Goal: Task Accomplishment & Management: Complete application form

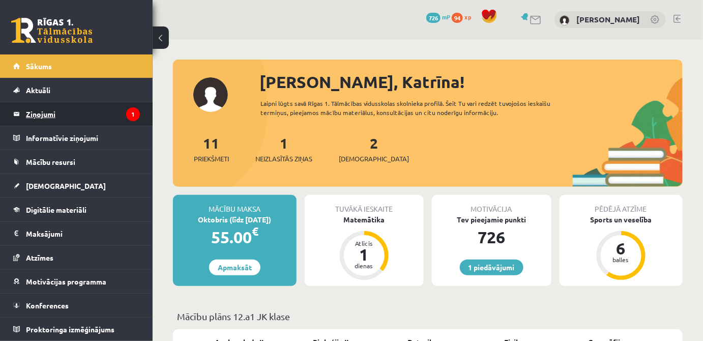
click at [87, 107] on legend "Ziņojumi 1" at bounding box center [83, 113] width 114 height 23
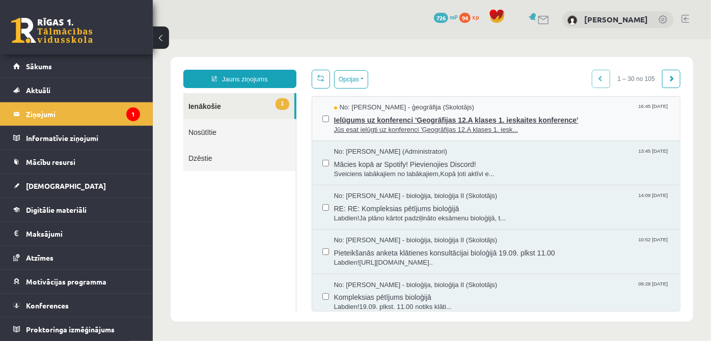
click at [464, 132] on span "Jūs esat ielūgti uz konferenci 'Ģeogrāfijas 12.A klases 1. iesk..." at bounding box center [501, 130] width 336 height 10
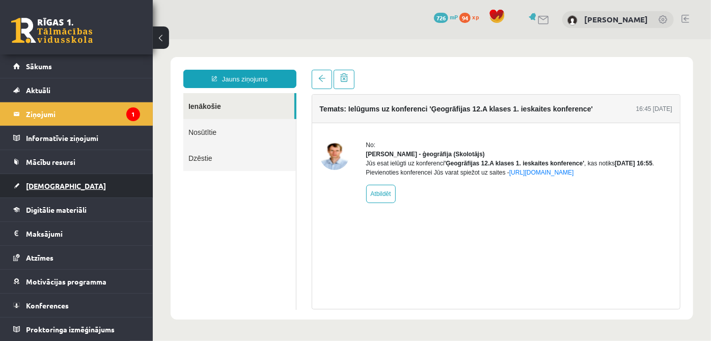
click at [47, 186] on span "[DEMOGRAPHIC_DATA]" at bounding box center [66, 185] width 80 height 9
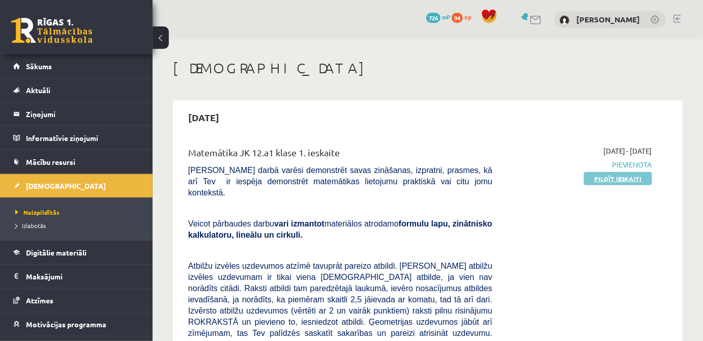
click at [616, 177] on link "Pildīt ieskaiti" at bounding box center [618, 178] width 68 height 13
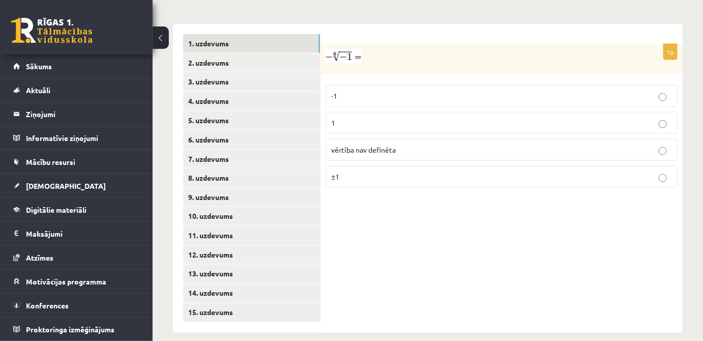
scroll to position [394, 0]
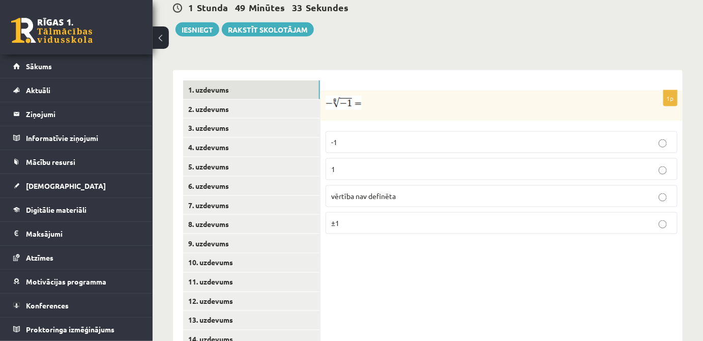
click at [351, 96] on img at bounding box center [344, 103] width 36 height 14
click at [348, 96] on img at bounding box center [344, 103] width 36 height 14
click at [343, 96] on img at bounding box center [344, 103] width 36 height 14
click at [269, 103] on link "2. uzdevums" at bounding box center [251, 109] width 137 height 19
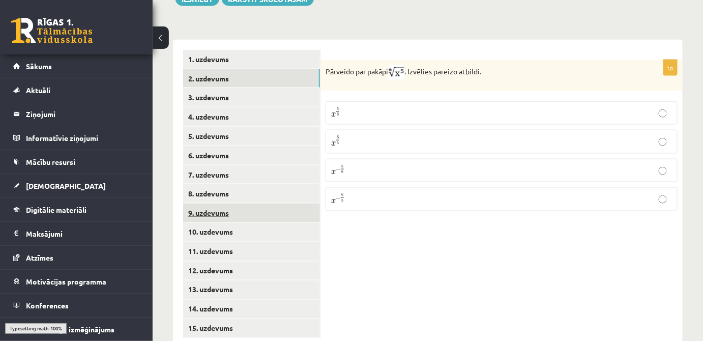
scroll to position [440, 0]
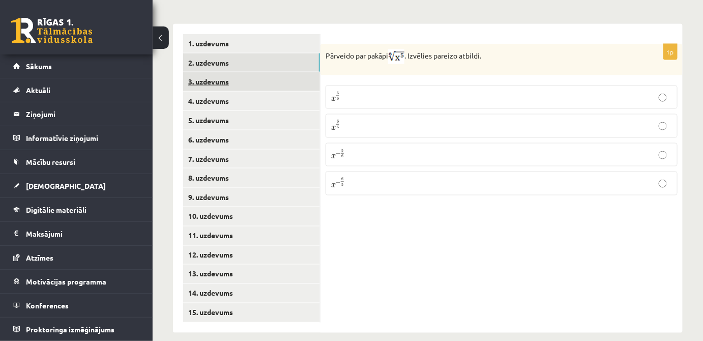
click at [220, 72] on link "3. uzdevums" at bounding box center [251, 81] width 137 height 19
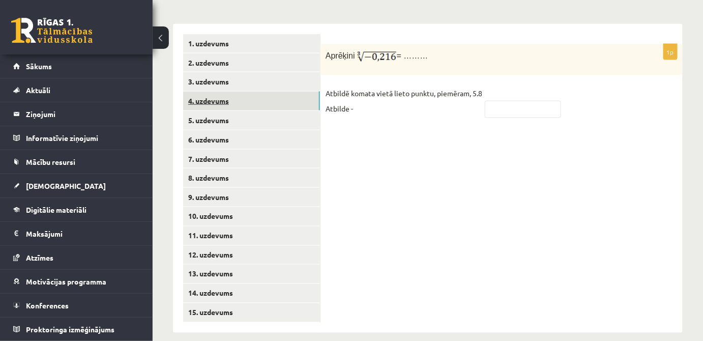
click at [231, 92] on link "4. uzdevums" at bounding box center [251, 101] width 137 height 19
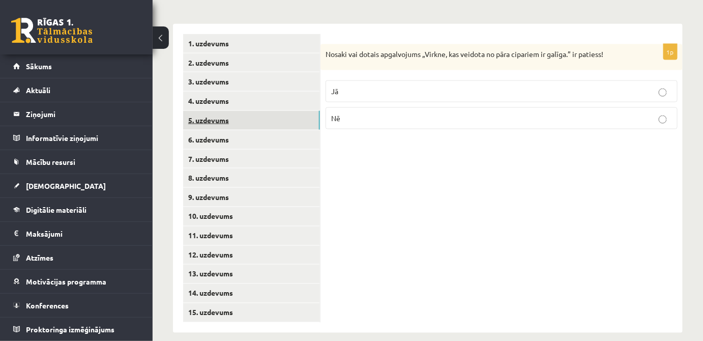
click at [238, 111] on link "5. uzdevums" at bounding box center [251, 120] width 137 height 19
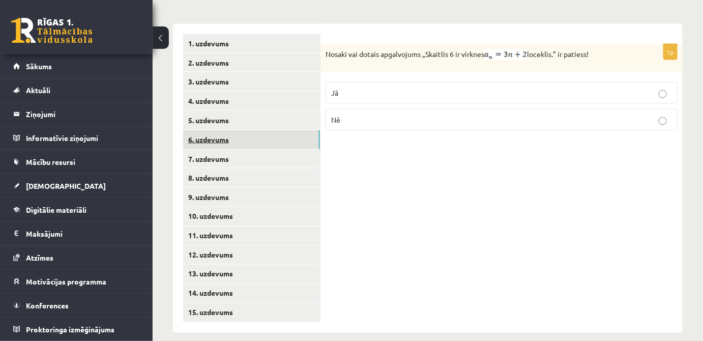
click at [244, 130] on link "6. uzdevums" at bounding box center [251, 139] width 137 height 19
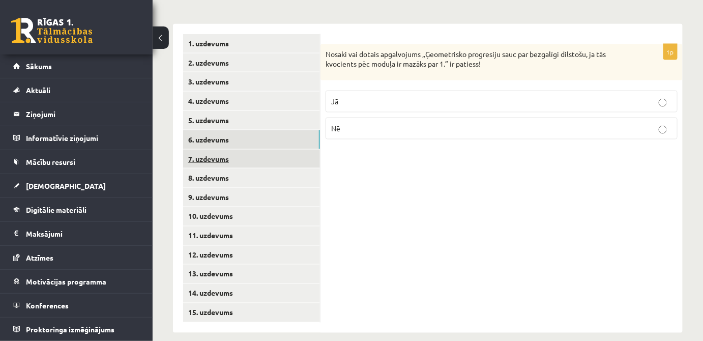
click at [250, 150] on link "7. uzdevums" at bounding box center [251, 159] width 137 height 19
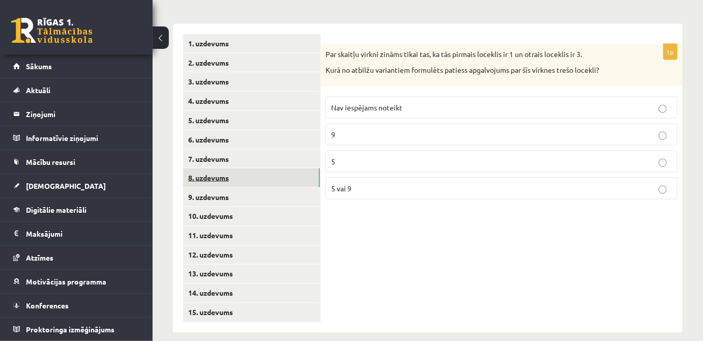
click at [253, 168] on link "8. uzdevums" at bounding box center [251, 177] width 137 height 19
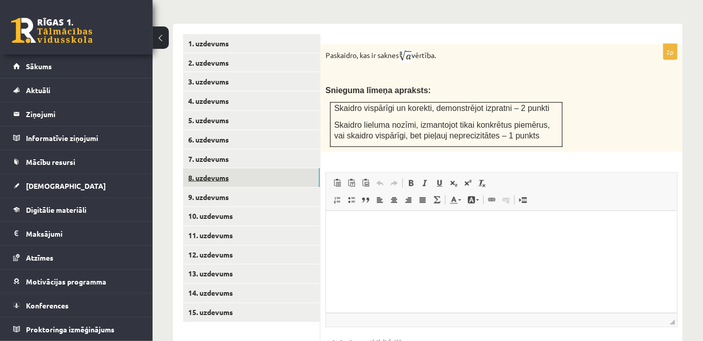
scroll to position [0, 0]
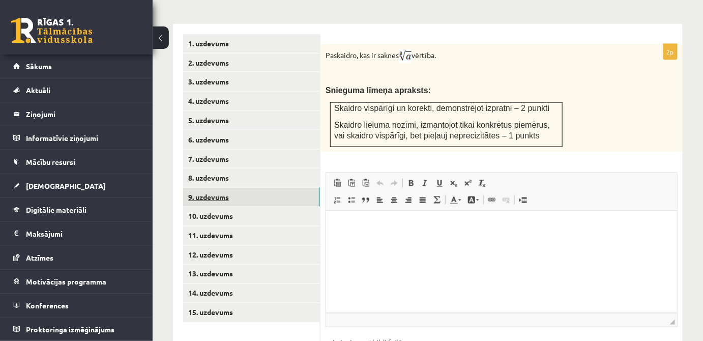
click at [245, 188] on link "9. uzdevums" at bounding box center [251, 197] width 137 height 19
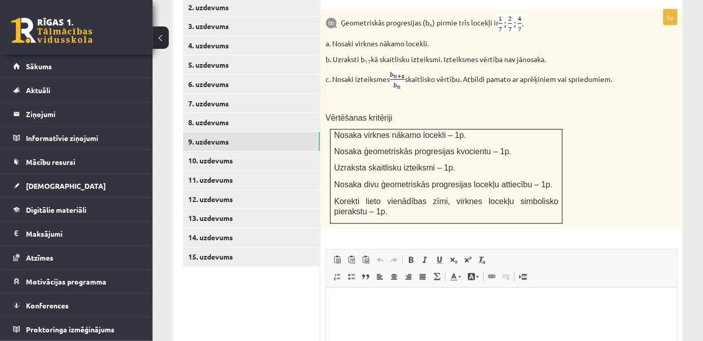
scroll to position [533, 0]
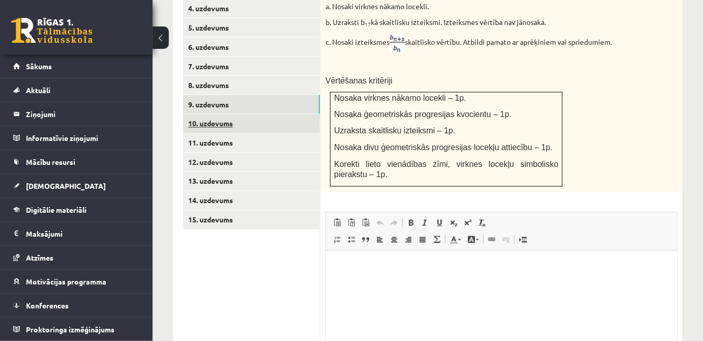
click at [260, 115] on link "10. uzdevums" at bounding box center [251, 124] width 137 height 19
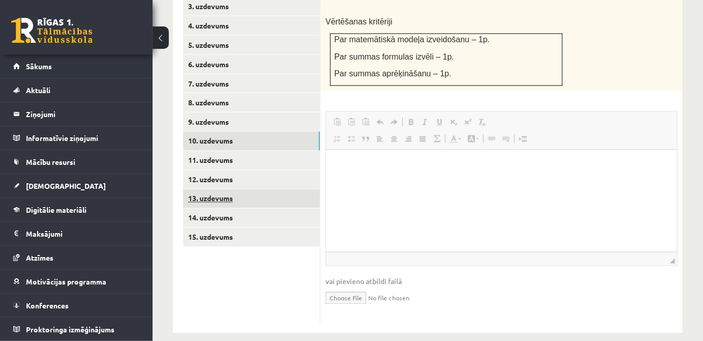
scroll to position [0, 0]
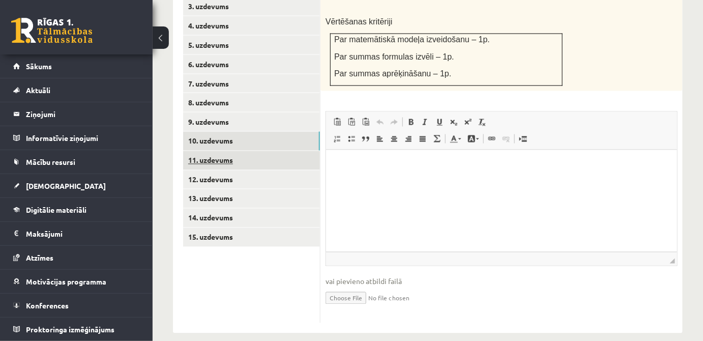
click at [282, 151] on link "11. uzdevums" at bounding box center [251, 160] width 137 height 19
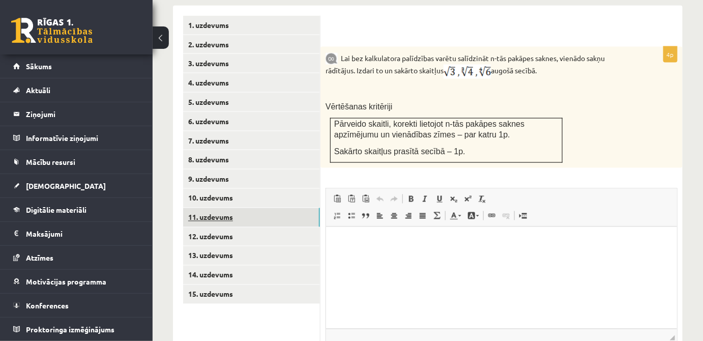
scroll to position [516, 0]
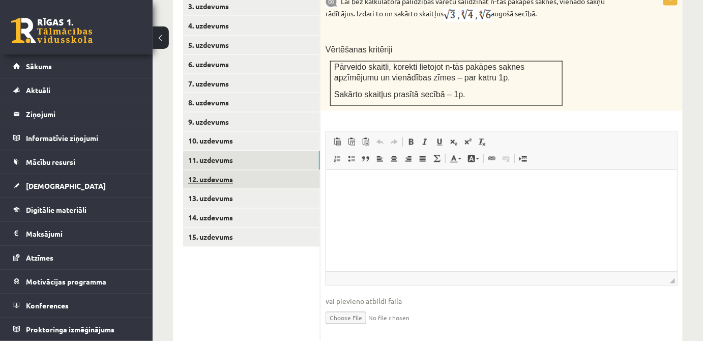
click at [239, 171] on link "12. uzdevums" at bounding box center [251, 180] width 137 height 19
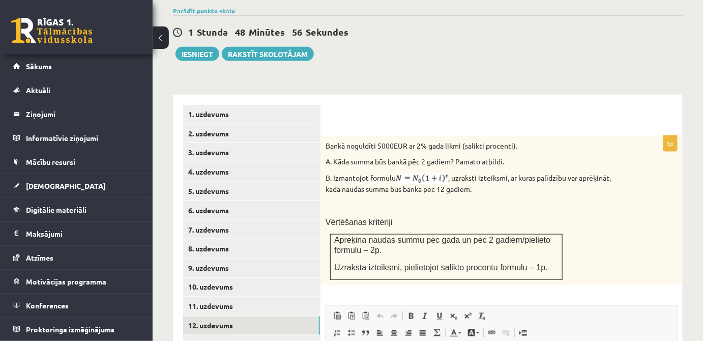
scroll to position [416, 0]
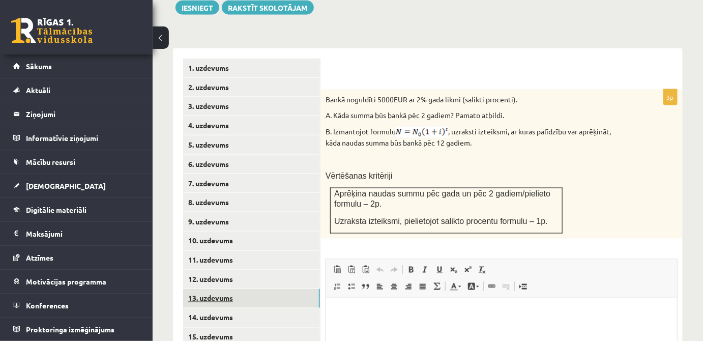
click at [253, 289] on link "13. uzdevums" at bounding box center [251, 298] width 137 height 19
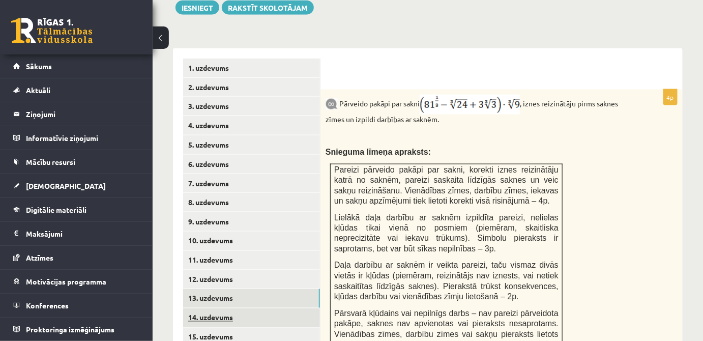
click at [222, 308] on link "14. uzdevums" at bounding box center [251, 317] width 137 height 19
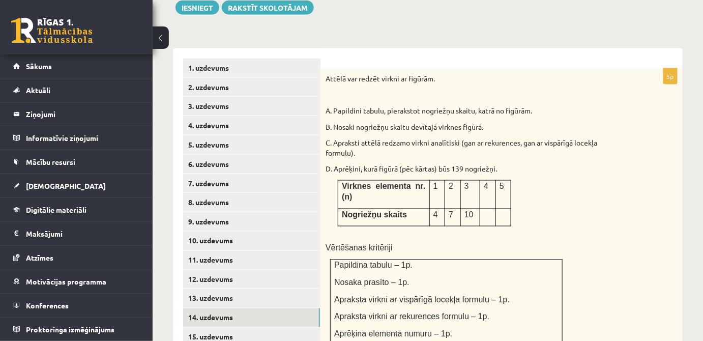
scroll to position [508, 0]
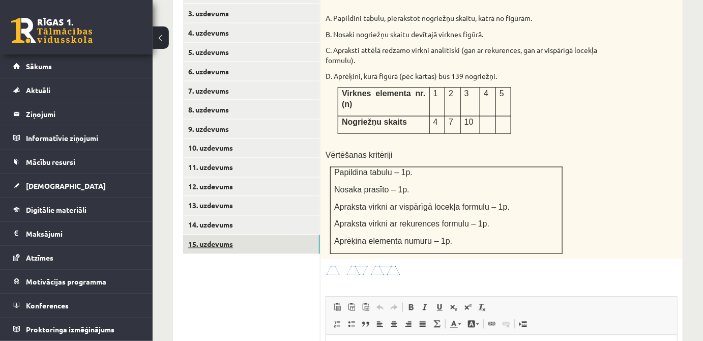
click at [219, 236] on link "15. uzdevums" at bounding box center [251, 244] width 137 height 19
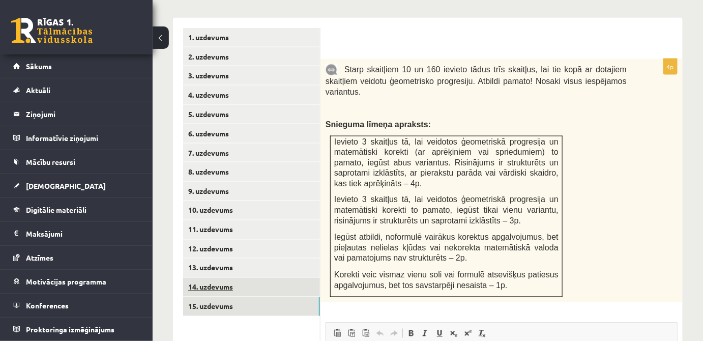
scroll to position [462, 0]
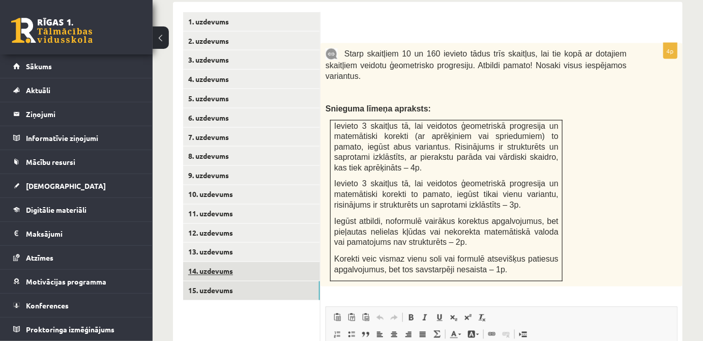
click at [218, 262] on link "14. uzdevums" at bounding box center [251, 271] width 137 height 19
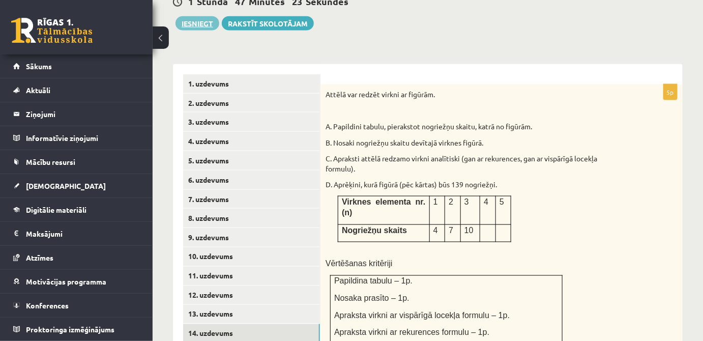
scroll to position [323, 0]
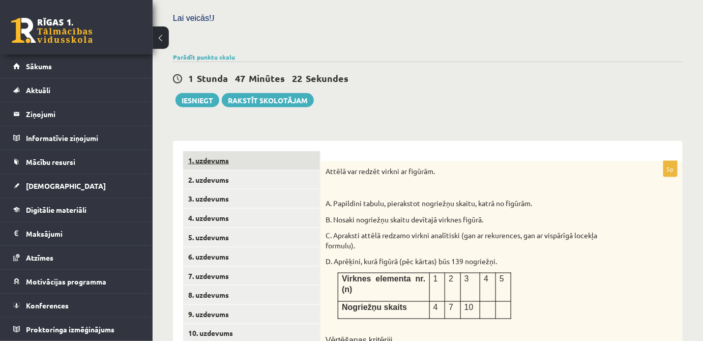
click at [239, 156] on link "1. uzdevums" at bounding box center [251, 160] width 137 height 19
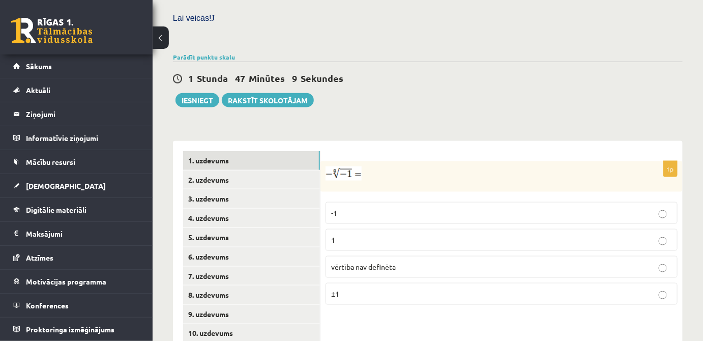
click at [531, 262] on p "vērtība nav definēta" at bounding box center [501, 267] width 341 height 11
click at [284, 171] on link "2. uzdevums" at bounding box center [251, 180] width 137 height 19
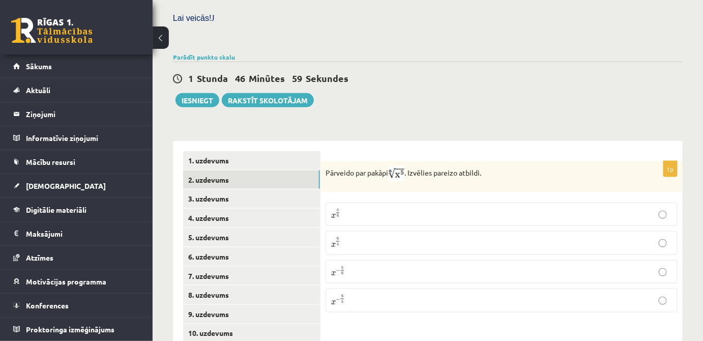
click at [355, 208] on p "x 5 6 x 5 6" at bounding box center [501, 214] width 341 height 12
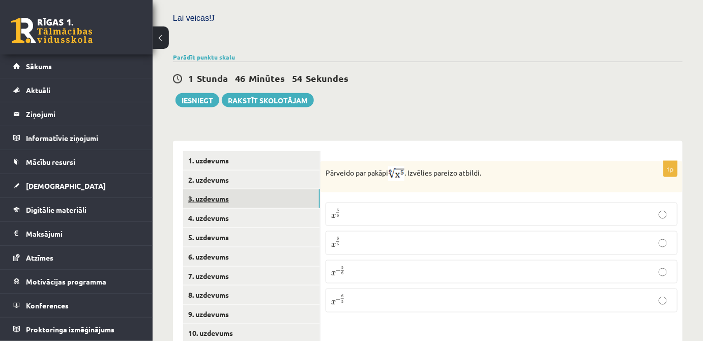
click at [252, 189] on link "3. uzdevums" at bounding box center [251, 198] width 137 height 19
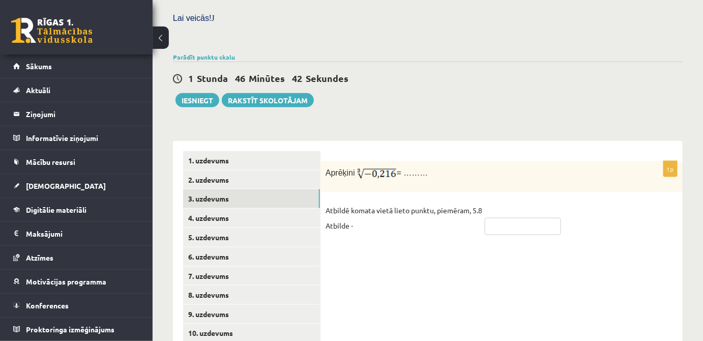
click at [523, 218] on input "text" at bounding box center [523, 226] width 76 height 17
type input "*"
type input "****"
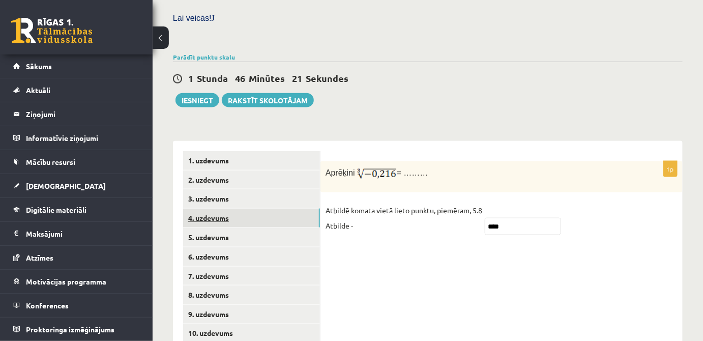
click at [212, 209] on link "4. uzdevums" at bounding box center [251, 218] width 137 height 19
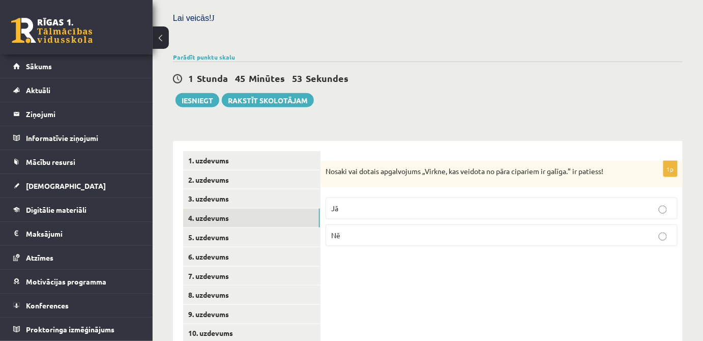
click at [402, 230] on p "Nē" at bounding box center [501, 235] width 341 height 11
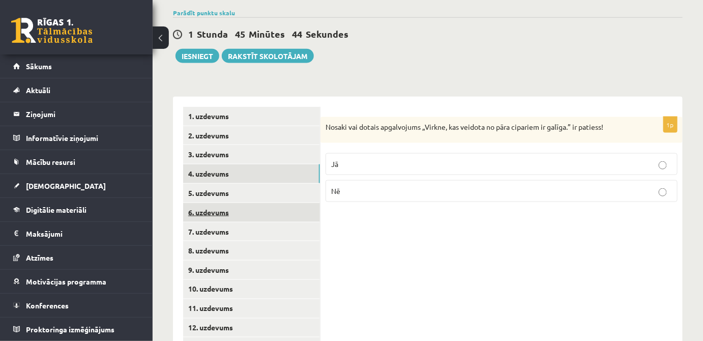
scroll to position [370, 0]
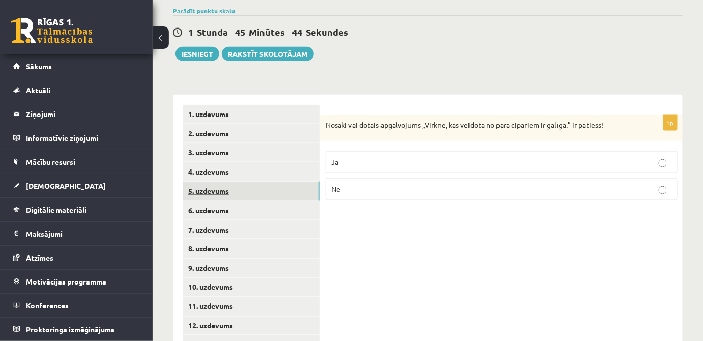
click at [281, 182] on link "5. uzdevums" at bounding box center [251, 191] width 137 height 19
click at [409, 185] on p "Nē" at bounding box center [501, 190] width 341 height 11
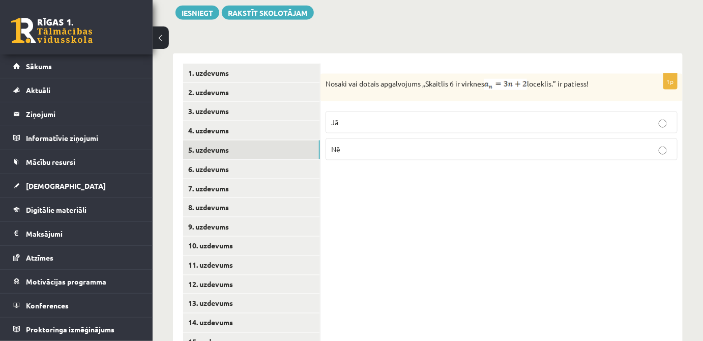
scroll to position [394, 0]
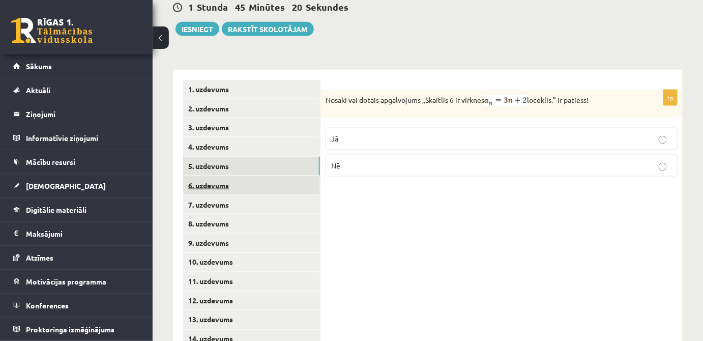
click at [276, 176] on link "6. uzdevums" at bounding box center [251, 185] width 137 height 19
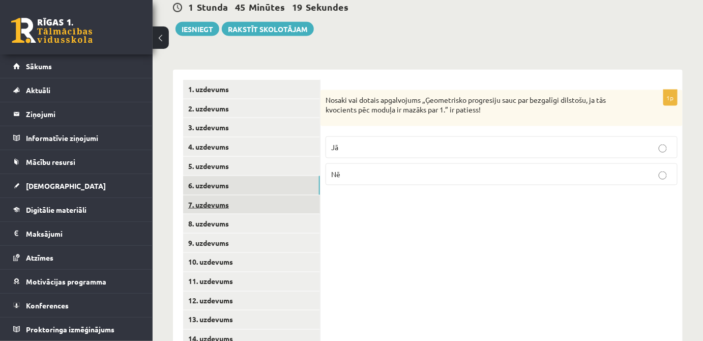
click at [256, 195] on link "7. uzdevums" at bounding box center [251, 204] width 137 height 19
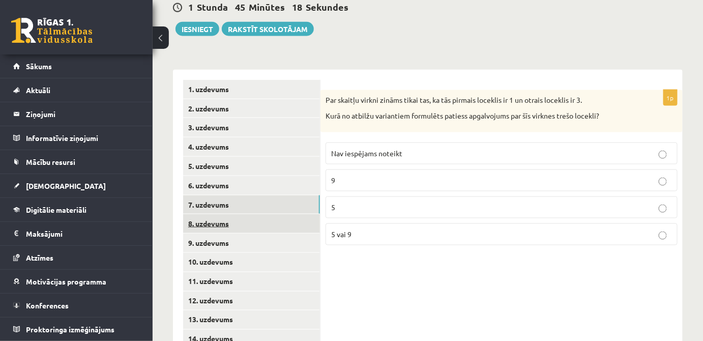
click at [257, 214] on link "8. uzdevums" at bounding box center [251, 223] width 137 height 19
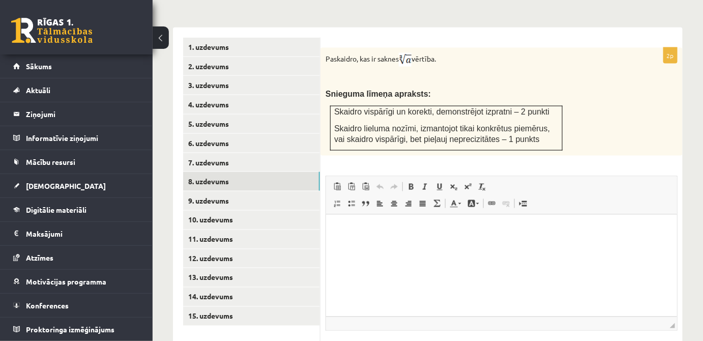
scroll to position [487, 0]
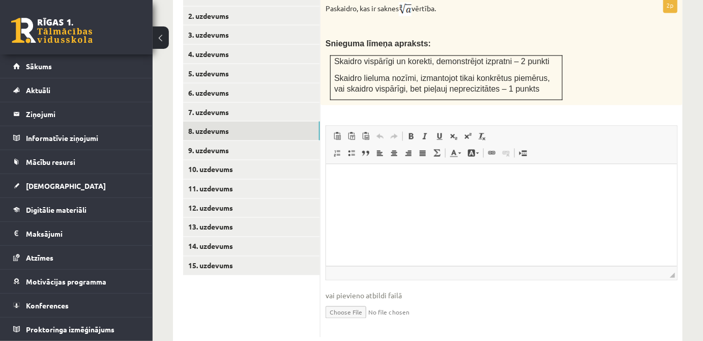
click at [342, 176] on p "Визуальный текстовый редактор, wiswyg-editor-user-answer-47024956420980" at bounding box center [501, 180] width 331 height 11
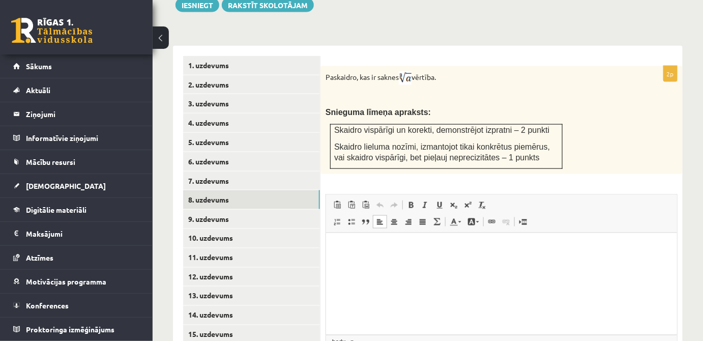
scroll to position [441, 0]
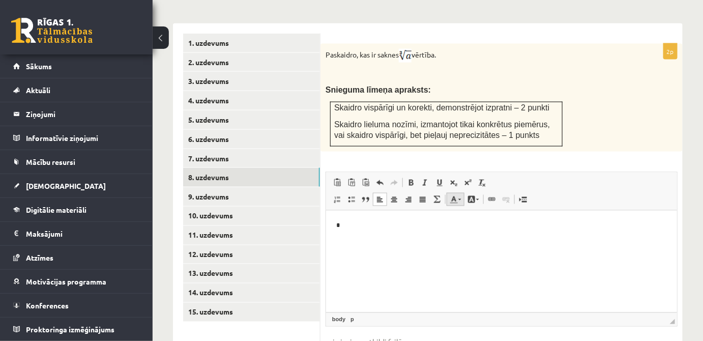
click at [460, 193] on link "Цвет текста" at bounding box center [456, 199] width 18 height 13
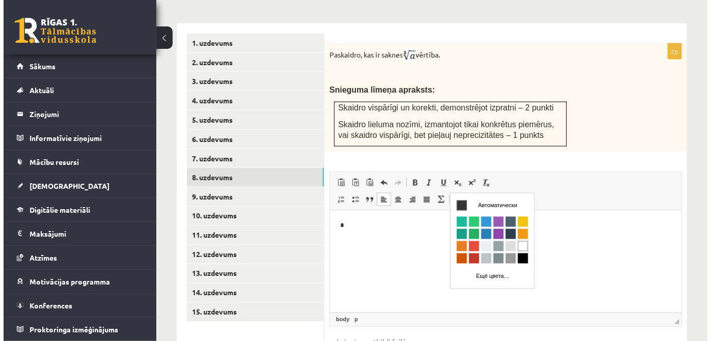
scroll to position [0, 0]
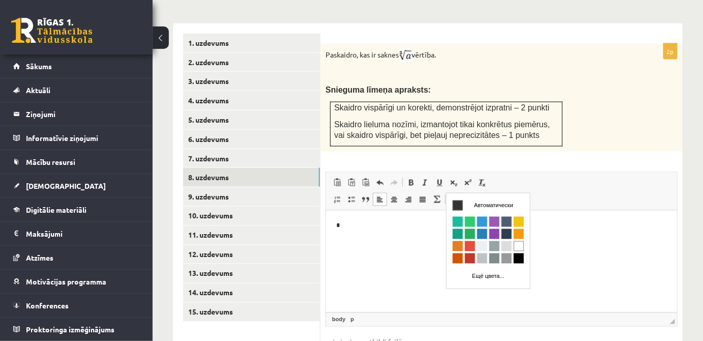
click at [460, 193] on link "Цвет текста" at bounding box center [456, 199] width 18 height 13
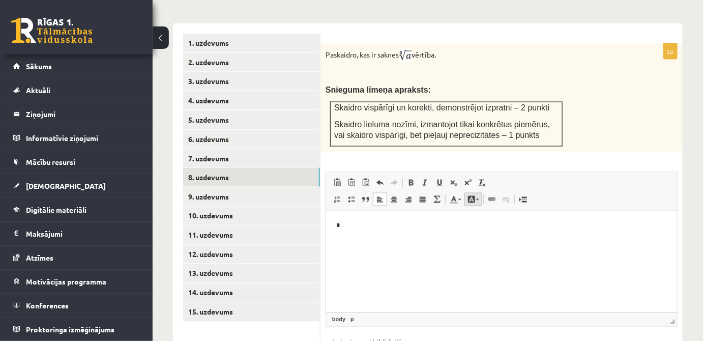
click at [477, 193] on link "Цвет фона" at bounding box center [474, 199] width 18 height 13
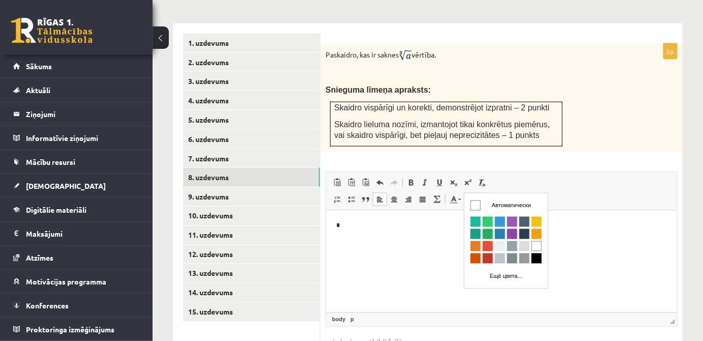
click at [477, 193] on link "Цвет фона" at bounding box center [474, 199] width 18 height 13
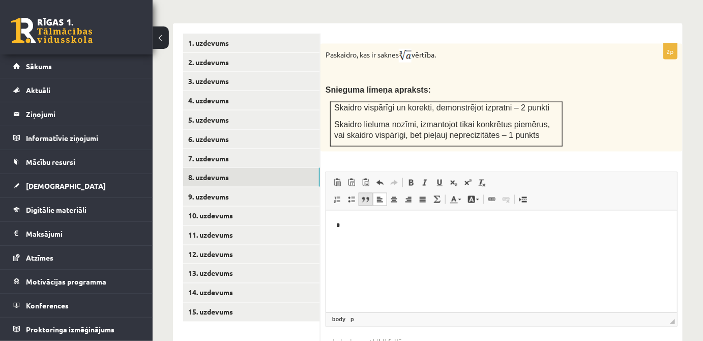
click at [364, 195] on span at bounding box center [366, 199] width 8 height 8
click at [383, 233] on p "*" at bounding box center [506, 234] width 274 height 11
click at [444, 193] on span "Вставить / удалить нумерованный список Вставить / удалить маркированный список …" at bounding box center [388, 199] width 116 height 13
click at [440, 195] on span at bounding box center [437, 199] width 8 height 8
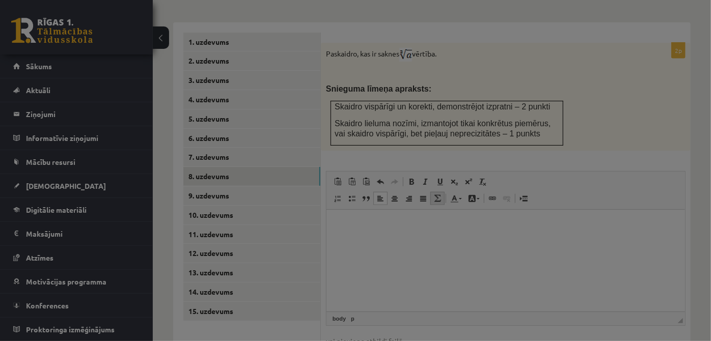
type textarea "**********"
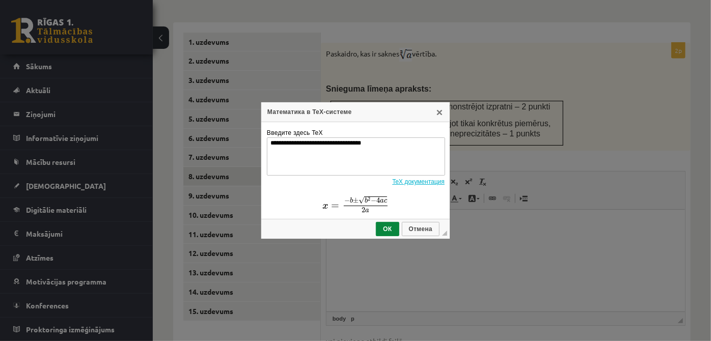
click at [381, 200] on span "a" at bounding box center [381, 202] width 4 height 4
click at [372, 142] on textarea "**********" at bounding box center [356, 156] width 178 height 38
click at [386, 202] on span "c" at bounding box center [384, 201] width 3 height 4
click at [383, 202] on span "c" at bounding box center [384, 201] width 3 height 4
click at [437, 114] on link "X" at bounding box center [439, 112] width 8 height 8
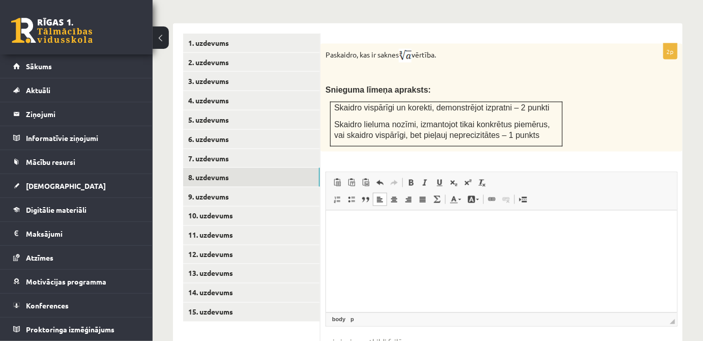
click at [363, 229] on p "Визуальный текстовый редактор, wiswyg-editor-user-answer-47024956420980" at bounding box center [501, 226] width 331 height 11
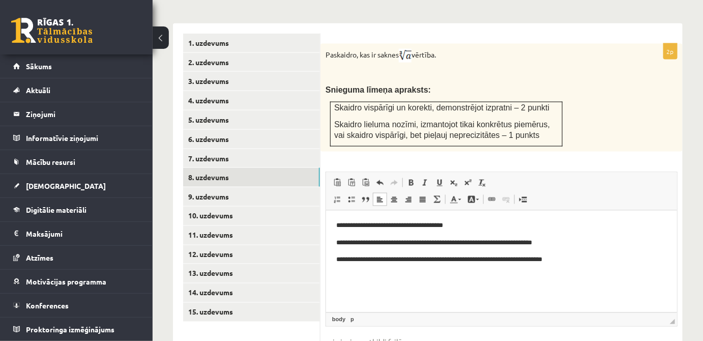
click at [433, 244] on p "**********" at bounding box center [501, 243] width 331 height 11
click at [434, 244] on p "**********" at bounding box center [501, 243] width 331 height 11
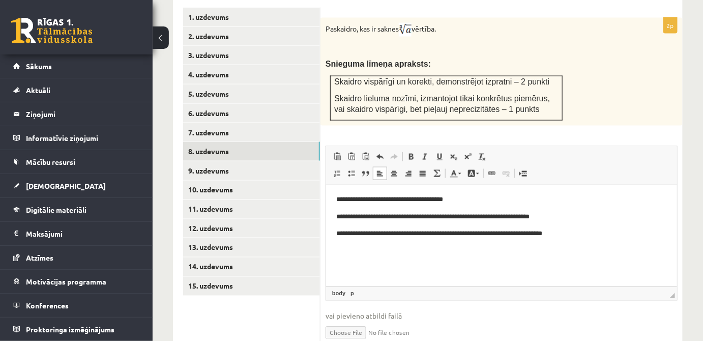
scroll to position [487, 0]
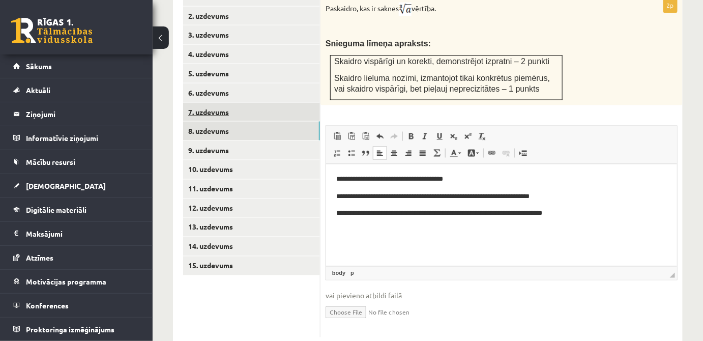
click at [245, 103] on link "7. uzdevums" at bounding box center [251, 112] width 137 height 19
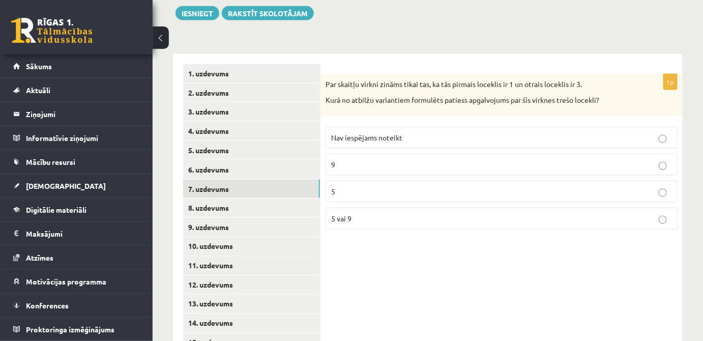
scroll to position [394, 0]
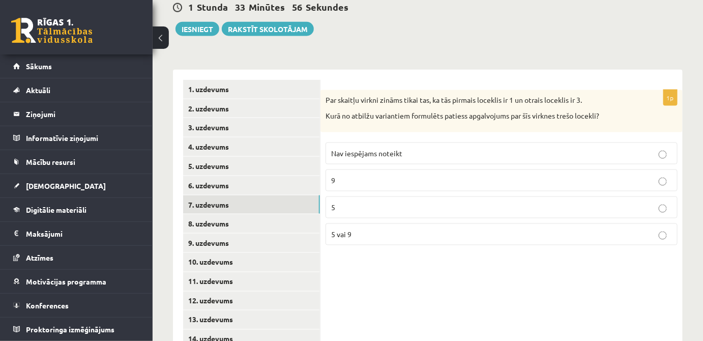
click at [373, 149] on span "Nav iespējams noteikt" at bounding box center [366, 153] width 71 height 9
click at [286, 176] on link "6. uzdevums" at bounding box center [251, 185] width 137 height 19
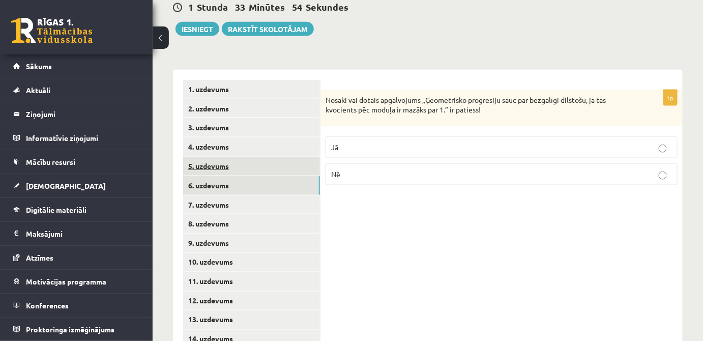
click at [271, 157] on link "5. uzdevums" at bounding box center [251, 166] width 137 height 19
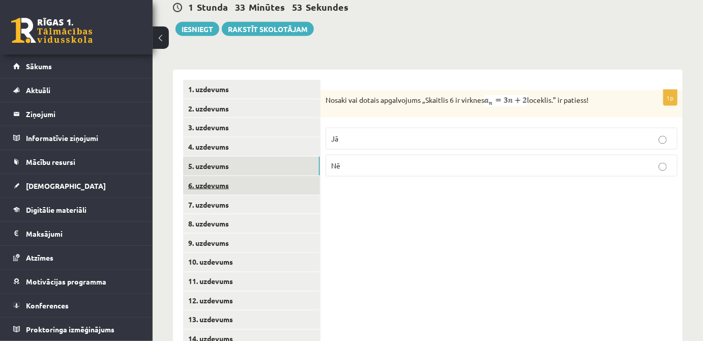
click at [273, 176] on link "6. uzdevums" at bounding box center [251, 185] width 137 height 19
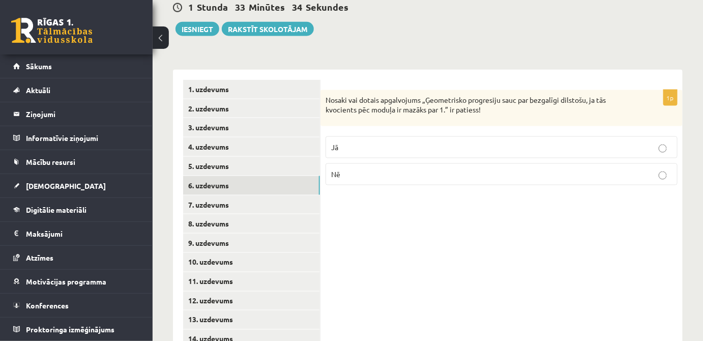
click at [413, 142] on label "Jā" at bounding box center [502, 147] width 352 height 22
click at [300, 214] on link "8. uzdevums" at bounding box center [251, 223] width 137 height 19
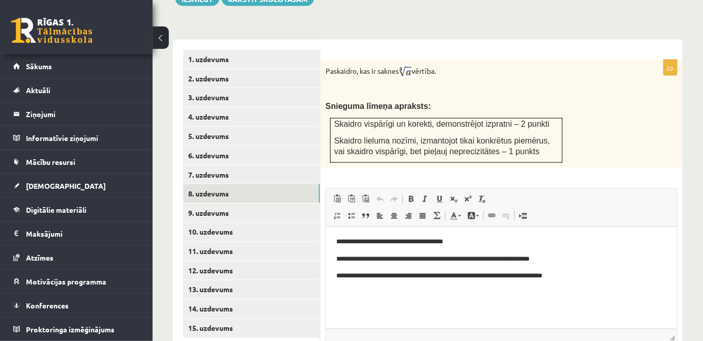
scroll to position [441, 0]
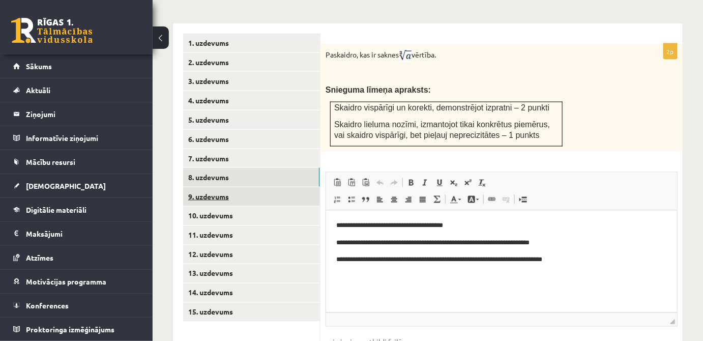
click at [258, 187] on link "9. uzdevums" at bounding box center [251, 196] width 137 height 19
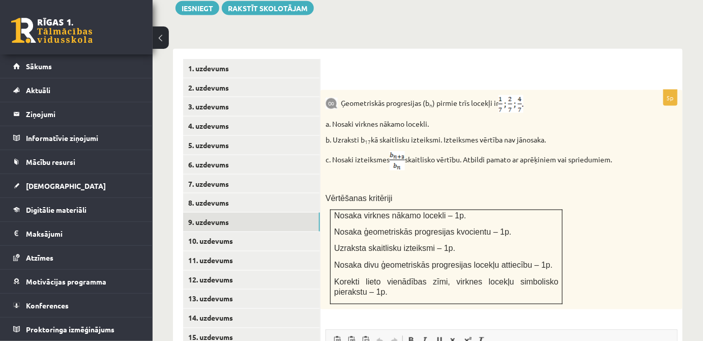
scroll to position [416, 0]
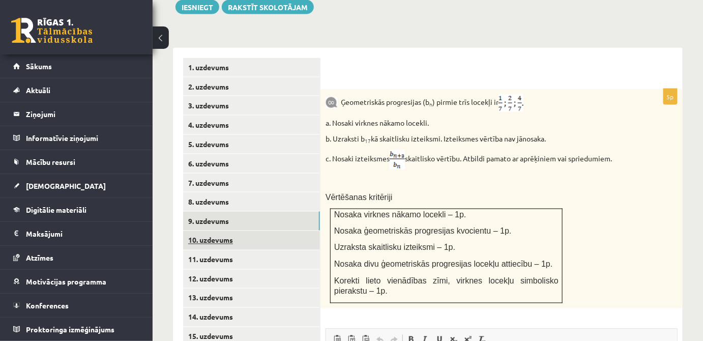
click at [270, 236] on link "10. uzdevums" at bounding box center [251, 240] width 137 height 19
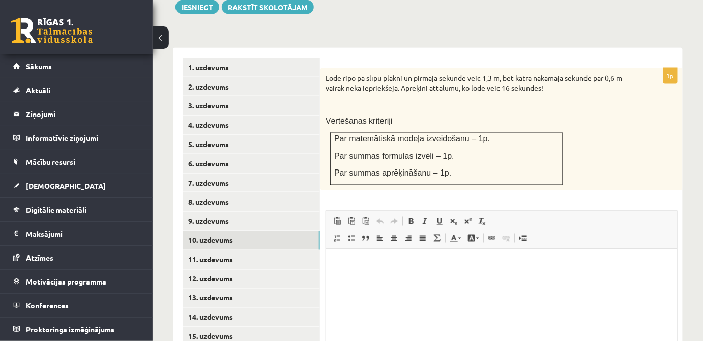
scroll to position [0, 0]
click at [247, 212] on link "9. uzdevums" at bounding box center [251, 221] width 137 height 19
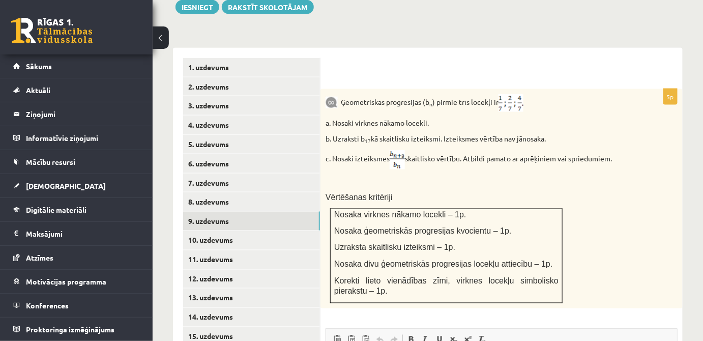
click at [643, 190] on div "Ģeometriskās progresijas (b n ) pirmie trīs locekļi ir a. Nosaki virknes nākamo…" at bounding box center [502, 198] width 362 height 219
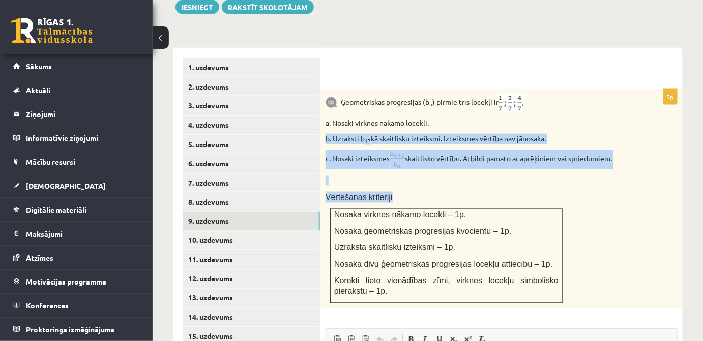
click at [651, 164] on div "Ģeometriskās progresijas (b n ) pirmie trīs locekļi ir a. Nosaki virknes nākamo…" at bounding box center [502, 198] width 362 height 219
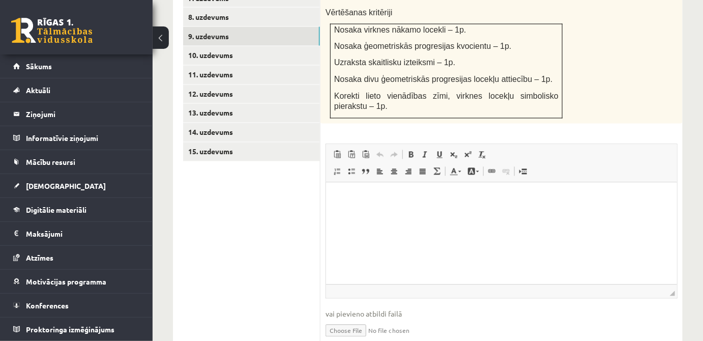
scroll to position [633, 0]
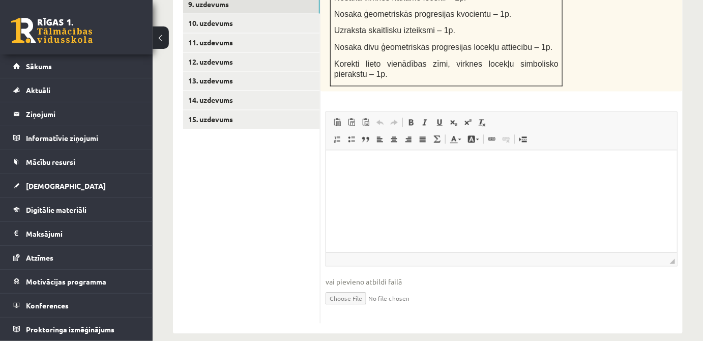
click at [362, 290] on input "file" at bounding box center [502, 298] width 352 height 21
type input "**********"
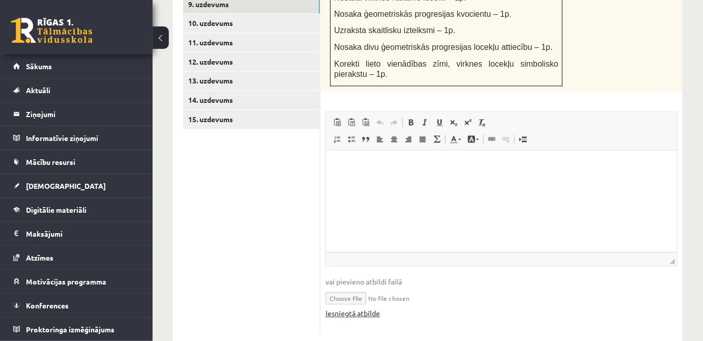
click at [370, 308] on link "Iesniegtā atbilde" at bounding box center [353, 313] width 54 height 11
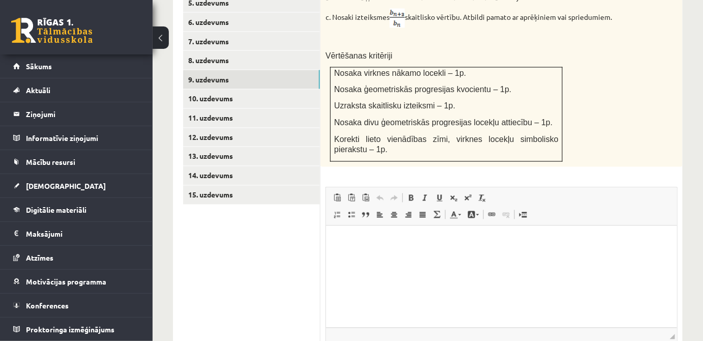
scroll to position [448, 0]
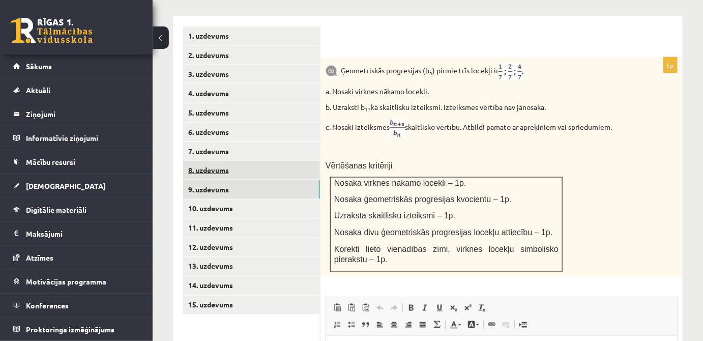
click at [240, 161] on link "8. uzdevums" at bounding box center [251, 170] width 137 height 19
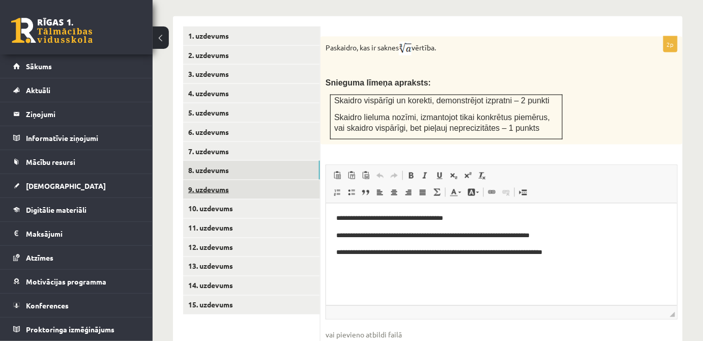
scroll to position [0, 0]
click at [231, 180] on link "9. uzdevums" at bounding box center [251, 189] width 137 height 19
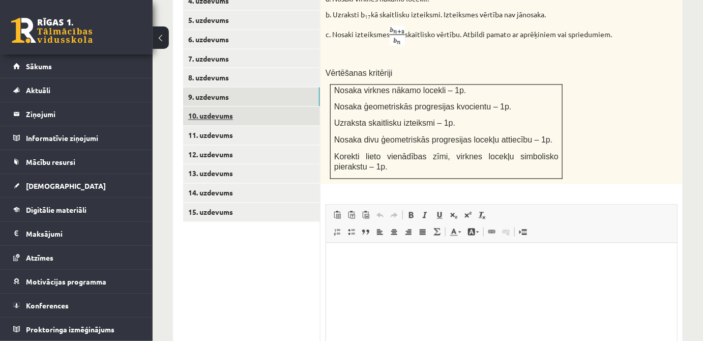
click at [262, 107] on link "10. uzdevums" at bounding box center [251, 116] width 137 height 19
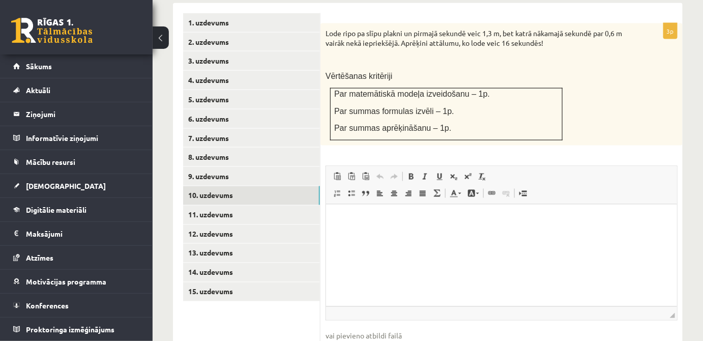
scroll to position [487, 0]
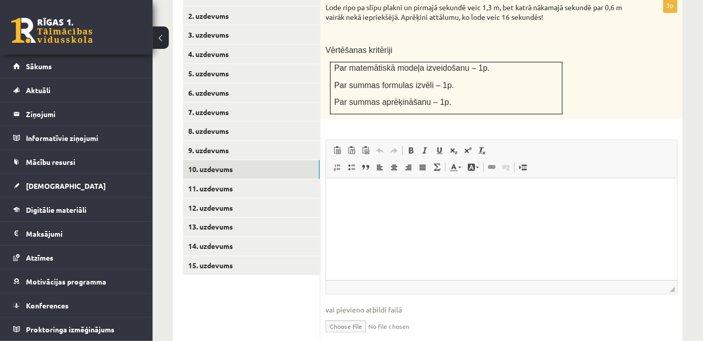
click at [470, 210] on html at bounding box center [501, 194] width 351 height 31
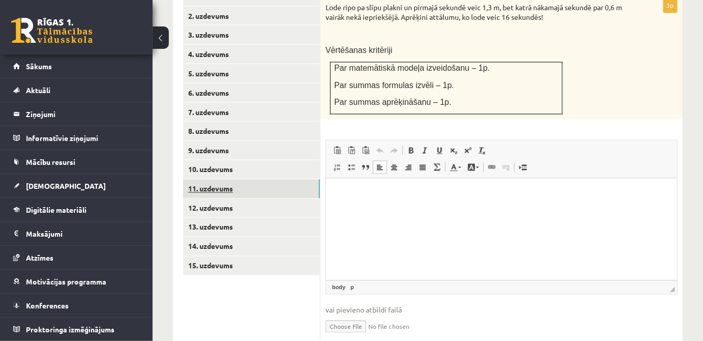
click at [295, 183] on link "11. uzdevums" at bounding box center [251, 189] width 137 height 19
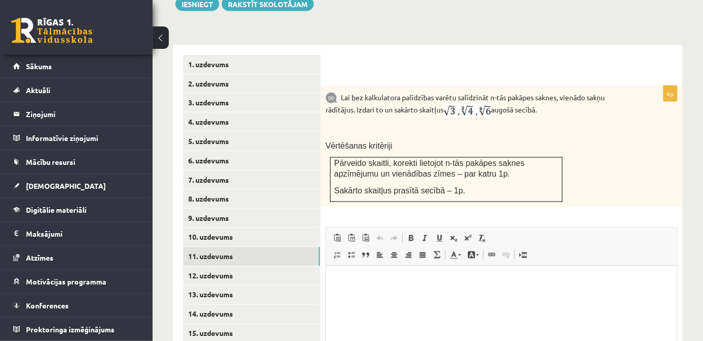
scroll to position [441, 0]
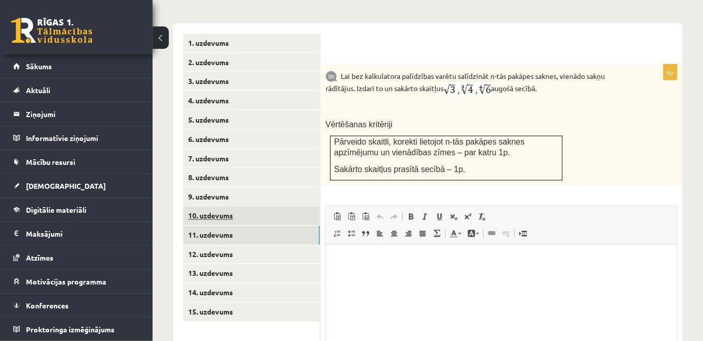
click at [304, 207] on link "10. uzdevums" at bounding box center [251, 216] width 137 height 19
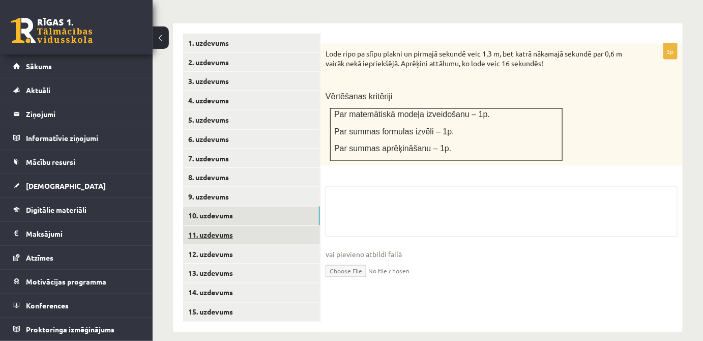
click at [290, 226] on link "11. uzdevums" at bounding box center [251, 235] width 137 height 19
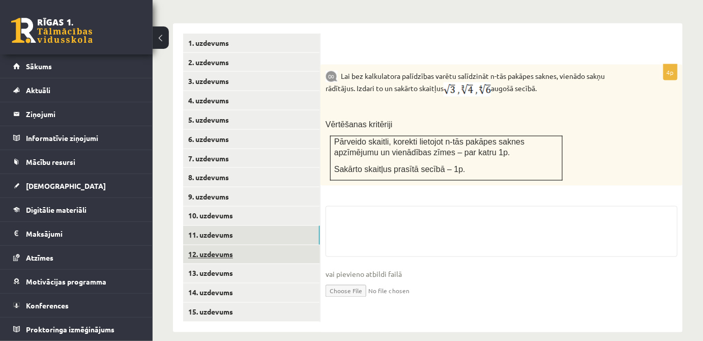
click at [280, 245] on link "12. uzdevums" at bounding box center [251, 254] width 137 height 19
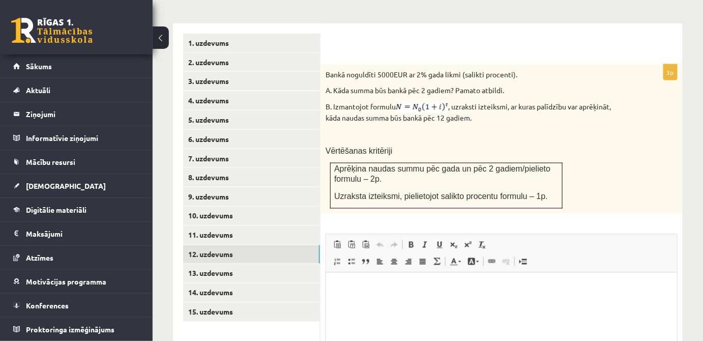
scroll to position [0, 0]
click at [205, 264] on link "13. uzdevums" at bounding box center [251, 273] width 137 height 19
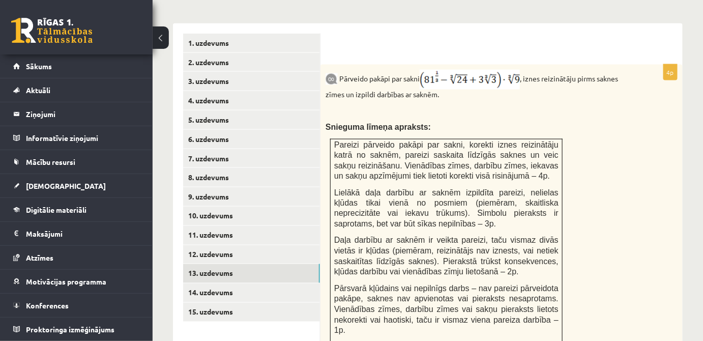
scroll to position [487, 0]
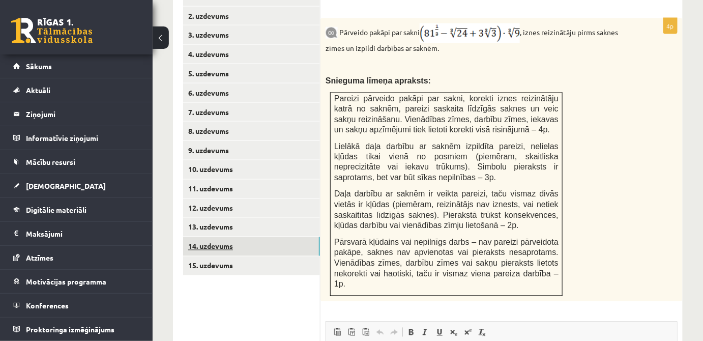
click at [289, 237] on link "14. uzdevums" at bounding box center [251, 246] width 137 height 19
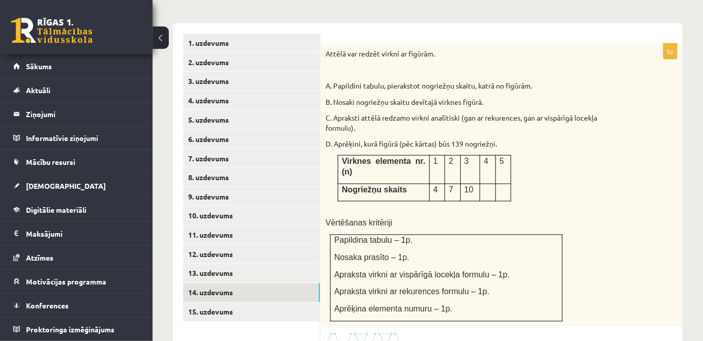
scroll to position [0, 0]
click at [231, 303] on link "15. uzdevums" at bounding box center [251, 312] width 137 height 19
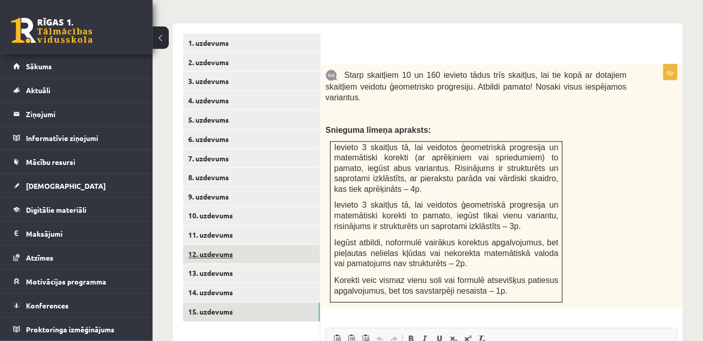
click at [241, 248] on link "12. uzdevums" at bounding box center [251, 254] width 137 height 19
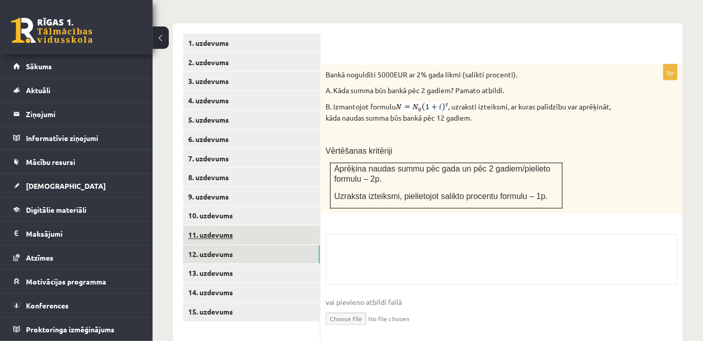
click at [239, 229] on link "11. uzdevums" at bounding box center [251, 235] width 137 height 19
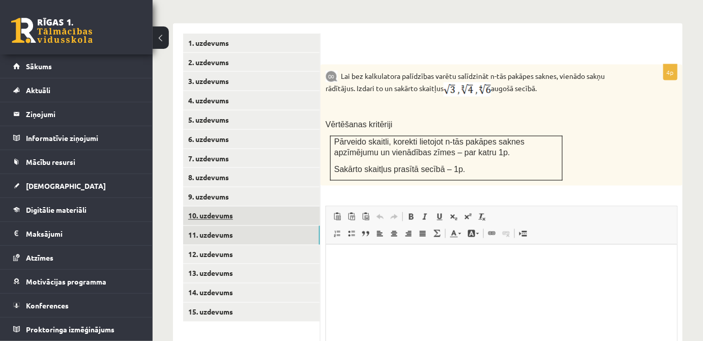
click at [236, 209] on link "10. uzdevums" at bounding box center [251, 216] width 137 height 19
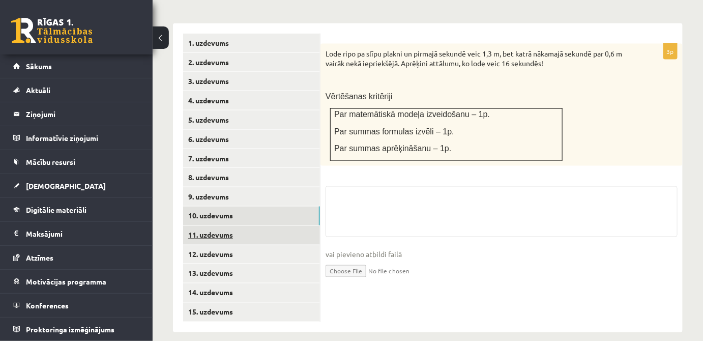
click at [245, 230] on link "11. uzdevums" at bounding box center [251, 235] width 137 height 19
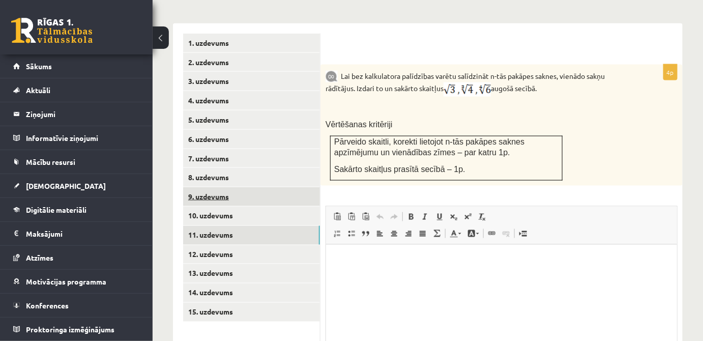
click at [234, 187] on link "9. uzdevums" at bounding box center [251, 196] width 137 height 19
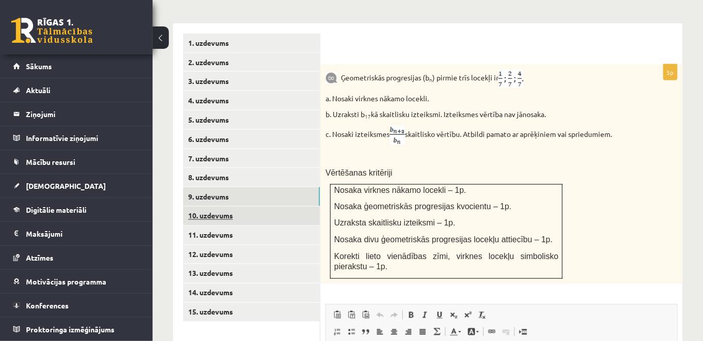
click at [236, 207] on link "10. uzdevums" at bounding box center [251, 216] width 137 height 19
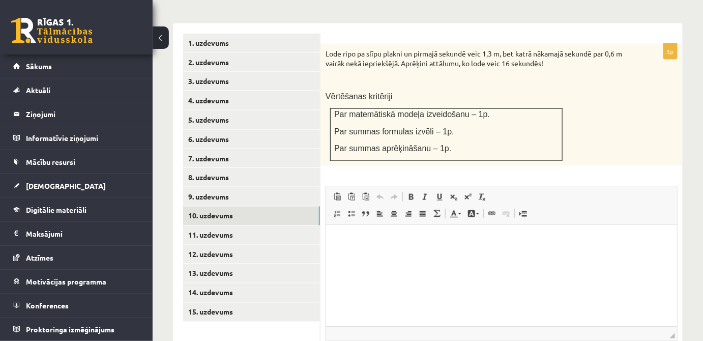
click at [402, 256] on html at bounding box center [501, 240] width 351 height 31
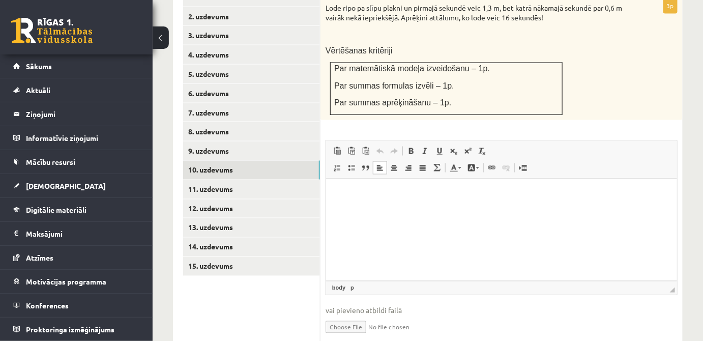
scroll to position [487, 0]
click at [352, 316] on input "file" at bounding box center [502, 326] width 352 height 21
type input "**********"
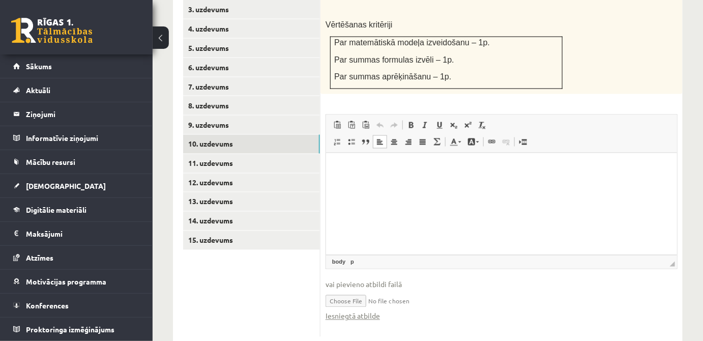
scroll to position [526, 0]
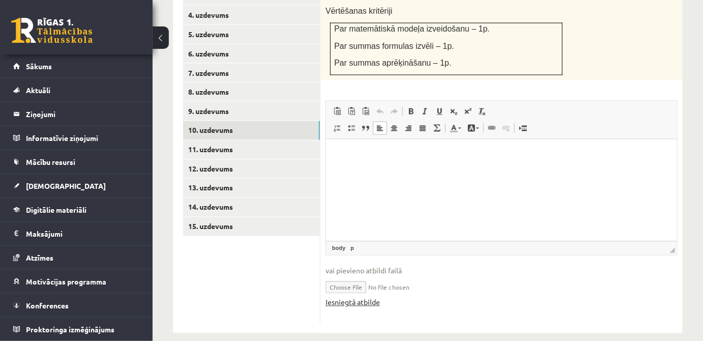
click at [372, 297] on link "Iesniegtā atbilde" at bounding box center [353, 302] width 54 height 11
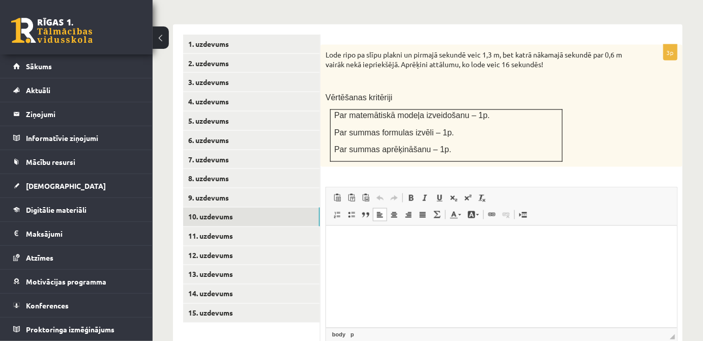
scroll to position [434, 0]
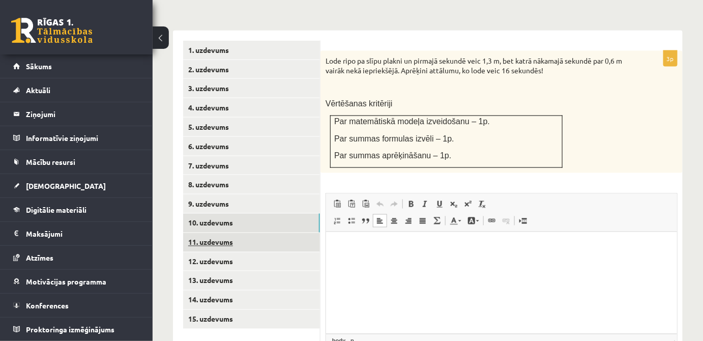
click at [264, 233] on link "11. uzdevums" at bounding box center [251, 242] width 137 height 19
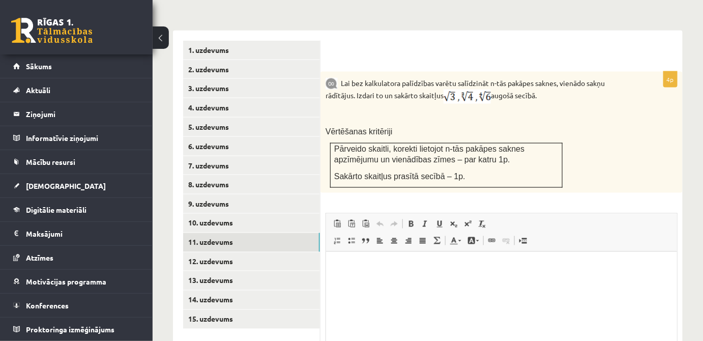
scroll to position [0, 0]
click at [286, 252] on link "12. uzdevums" at bounding box center [251, 261] width 137 height 19
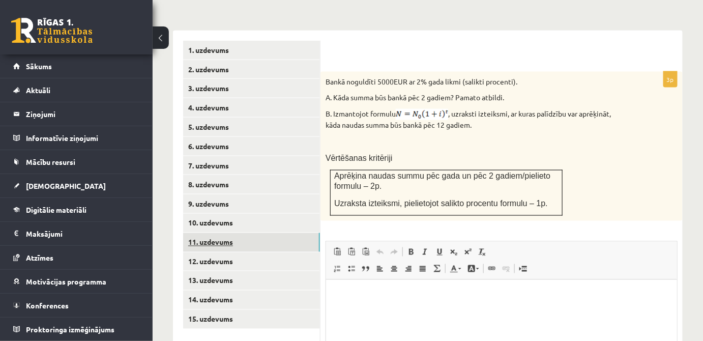
click at [279, 235] on link "11. uzdevums" at bounding box center [251, 242] width 137 height 19
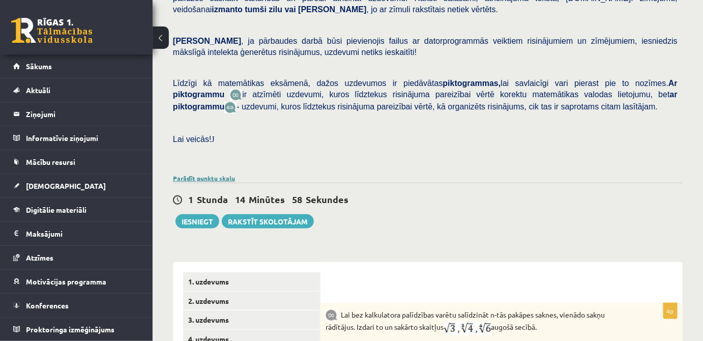
click at [202, 174] on link "Parādīt punktu skalu" at bounding box center [204, 178] width 62 height 8
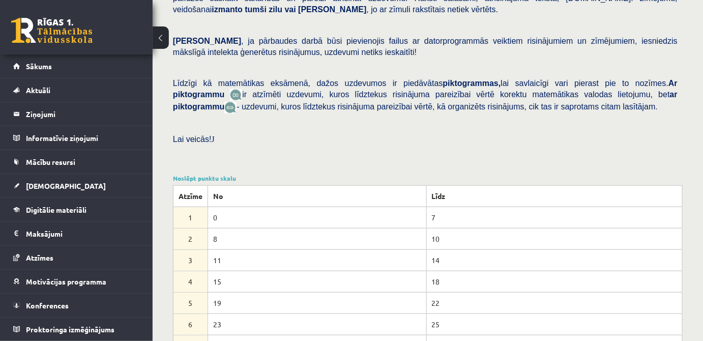
scroll to position [295, 0]
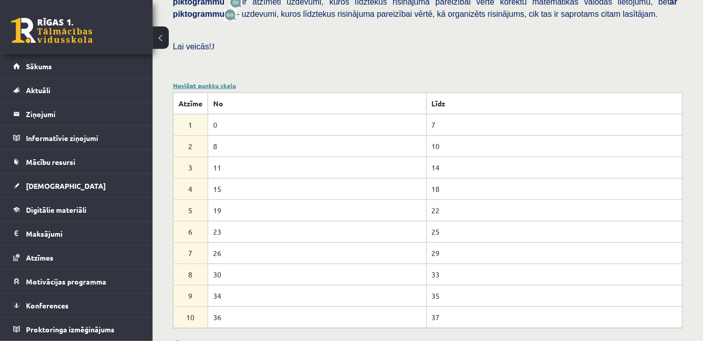
click at [186, 81] on link "Noslēpt punktu skalu" at bounding box center [204, 85] width 63 height 8
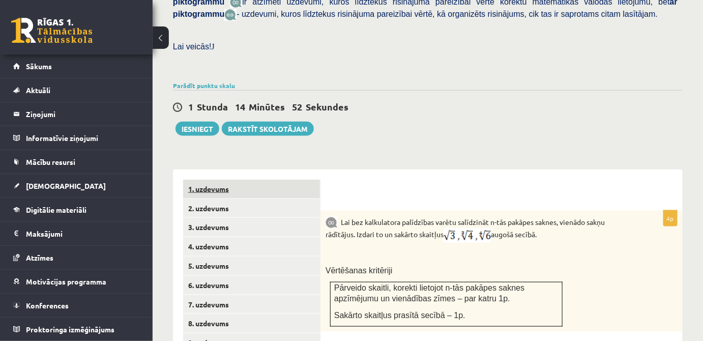
click at [232, 180] on link "1. uzdevums" at bounding box center [251, 189] width 137 height 19
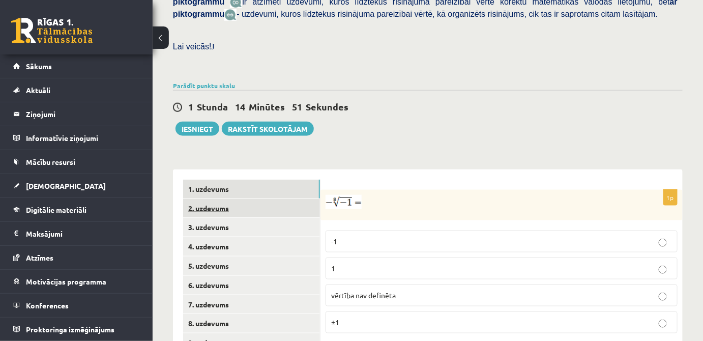
click at [228, 199] on link "2. uzdevums" at bounding box center [251, 208] width 137 height 19
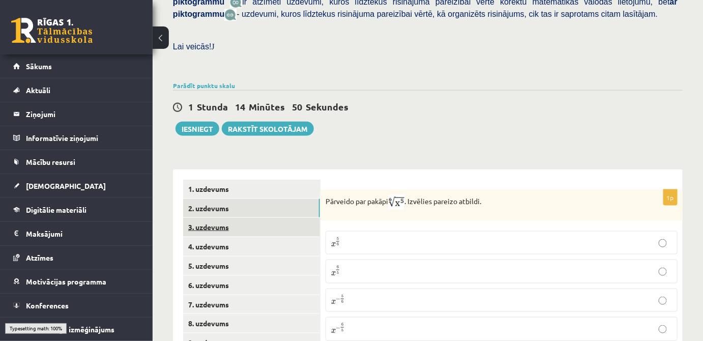
click at [228, 222] on link "3. uzdevums" at bounding box center [251, 227] width 137 height 19
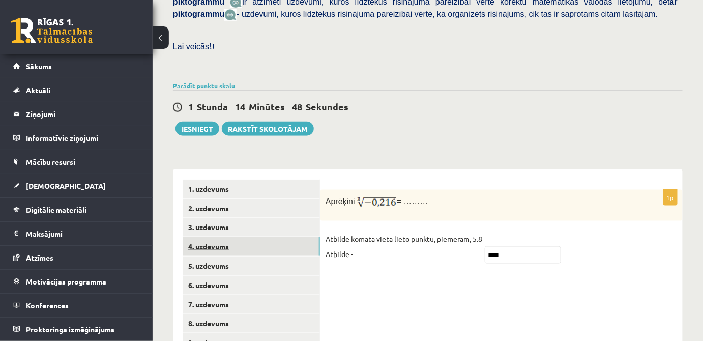
click at [230, 239] on link "4. uzdevums" at bounding box center [251, 246] width 137 height 19
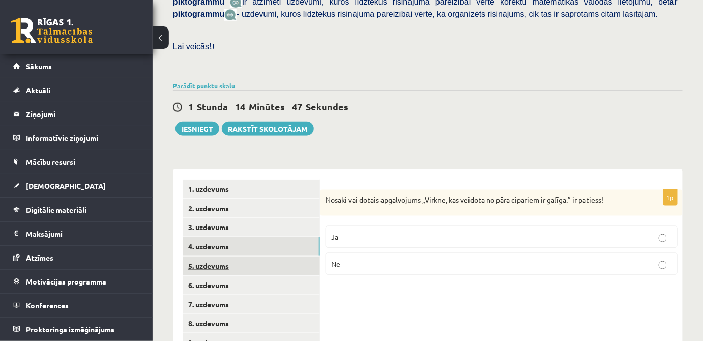
click at [233, 257] on link "5. uzdevums" at bounding box center [251, 266] width 137 height 19
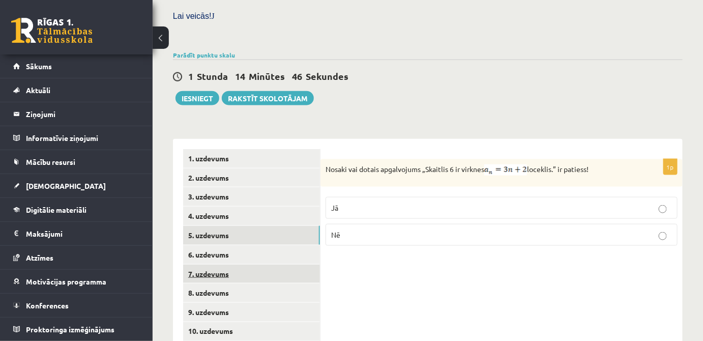
scroll to position [341, 0]
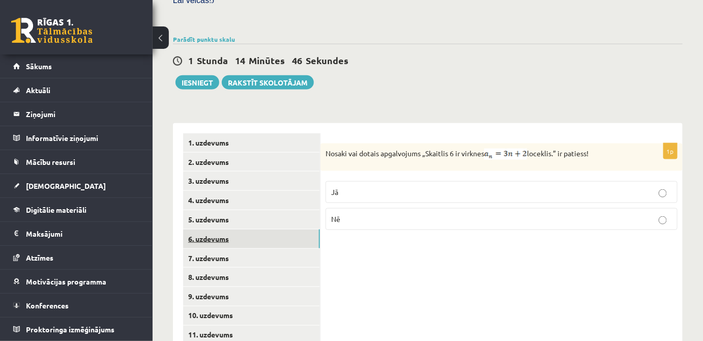
click at [231, 233] on link "6. uzdevums" at bounding box center [251, 239] width 137 height 19
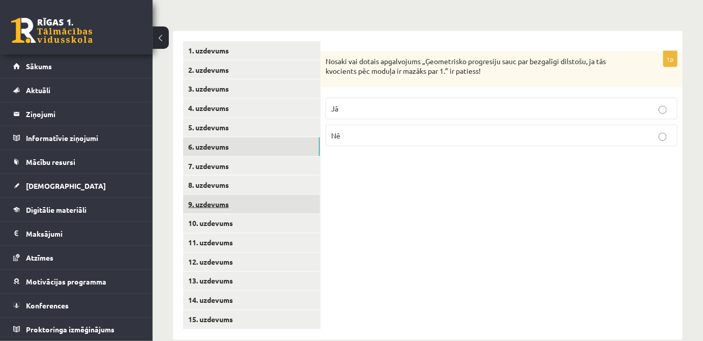
scroll to position [434, 0]
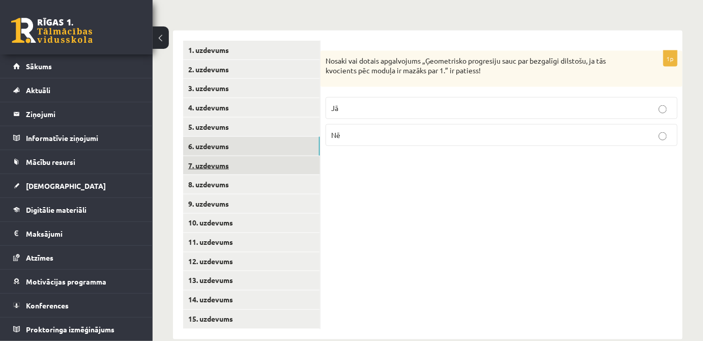
click at [227, 158] on link "7. uzdevums" at bounding box center [251, 165] width 137 height 19
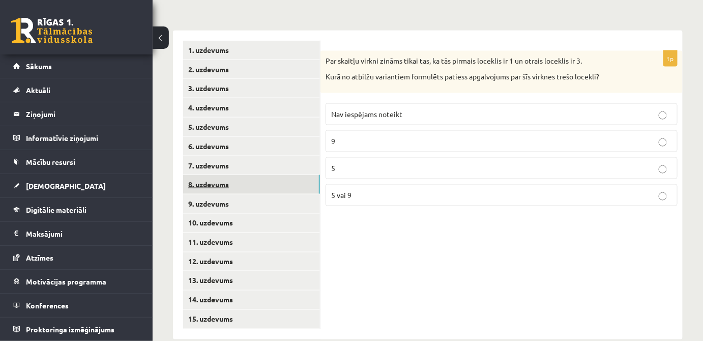
click at [224, 177] on link "8. uzdevums" at bounding box center [251, 184] width 137 height 19
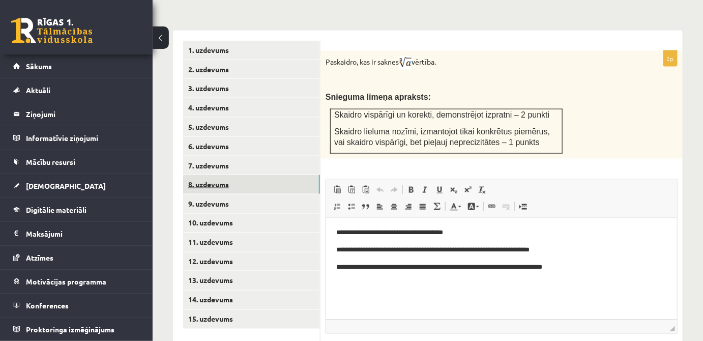
scroll to position [0, 0]
click at [229, 194] on link "9. uzdevums" at bounding box center [251, 203] width 137 height 19
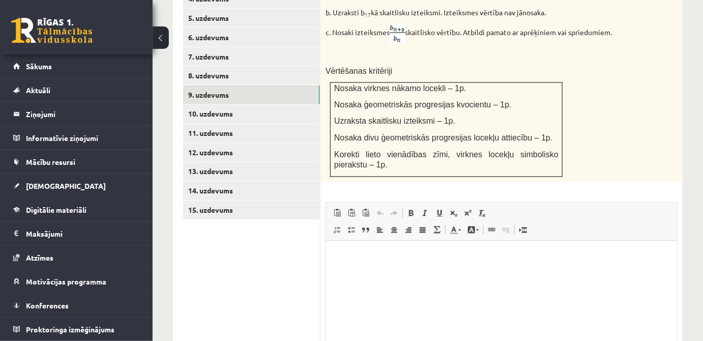
scroll to position [358, 0]
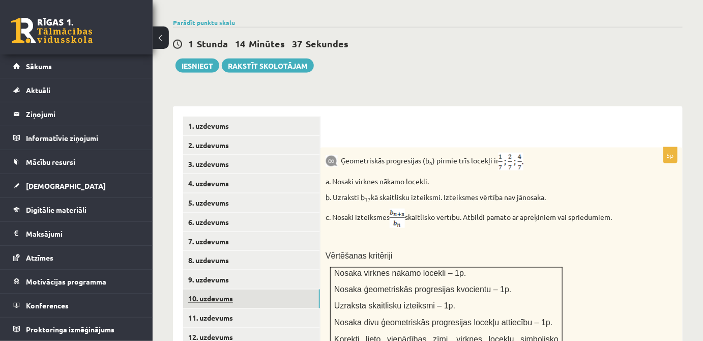
click at [259, 290] on link "10. uzdevums" at bounding box center [251, 299] width 137 height 19
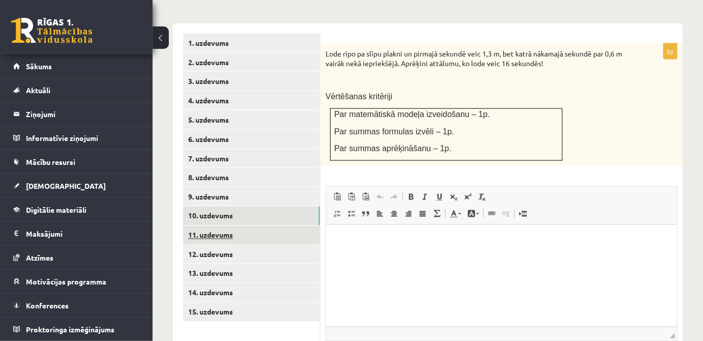
scroll to position [0, 0]
click at [270, 226] on link "11. uzdevums" at bounding box center [251, 235] width 137 height 19
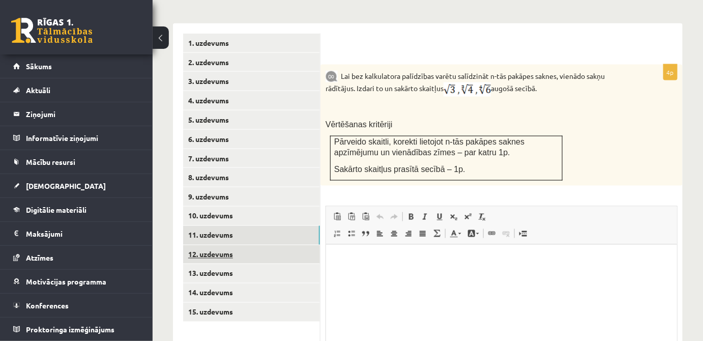
click at [289, 245] on link "12. uzdevums" at bounding box center [251, 254] width 137 height 19
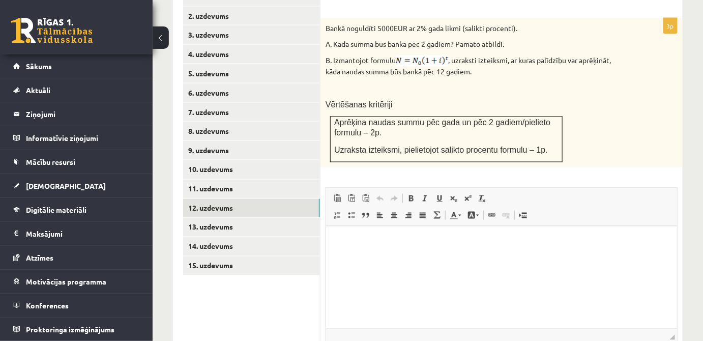
scroll to position [563, 0]
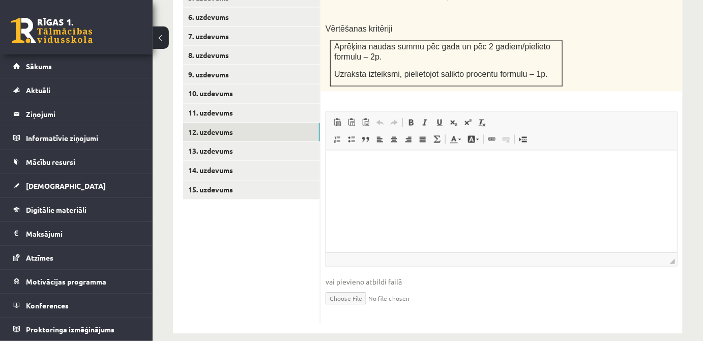
click at [358, 288] on input "file" at bounding box center [502, 298] width 352 height 21
type input "**********"
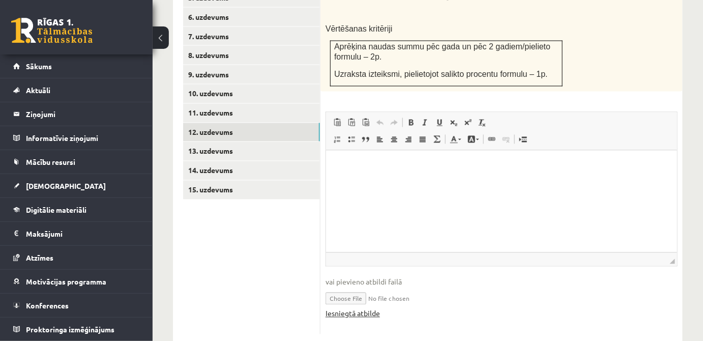
click at [367, 308] on link "Iesniegtā atbilde" at bounding box center [353, 313] width 54 height 11
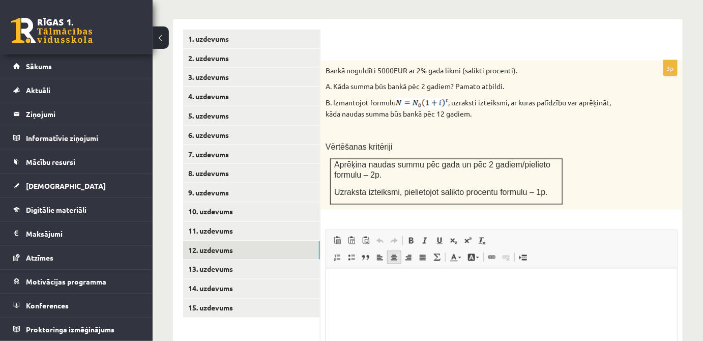
scroll to position [424, 0]
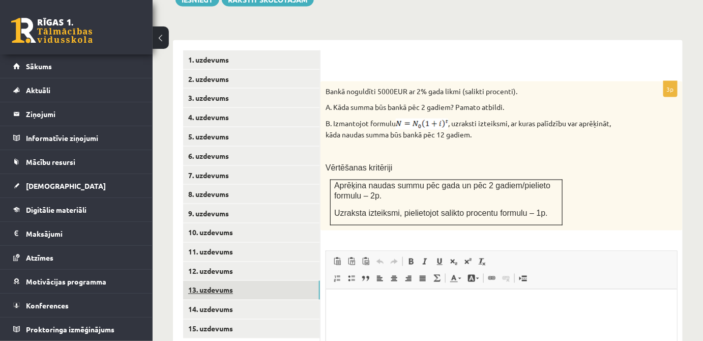
click at [263, 281] on link "13. uzdevums" at bounding box center [251, 290] width 137 height 19
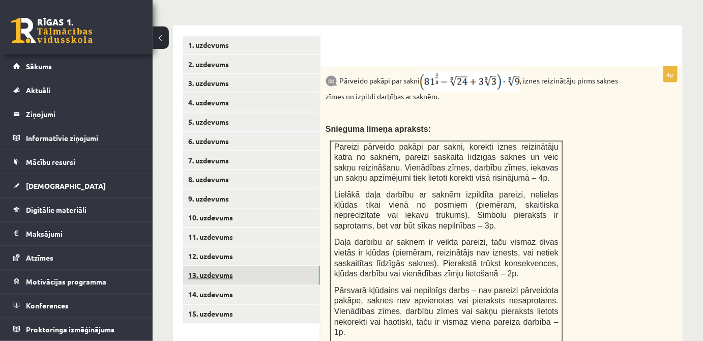
scroll to position [455, 0]
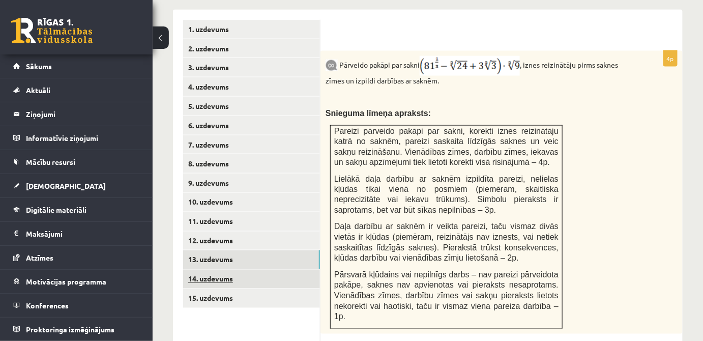
click at [284, 272] on link "14. uzdevums" at bounding box center [251, 279] width 137 height 19
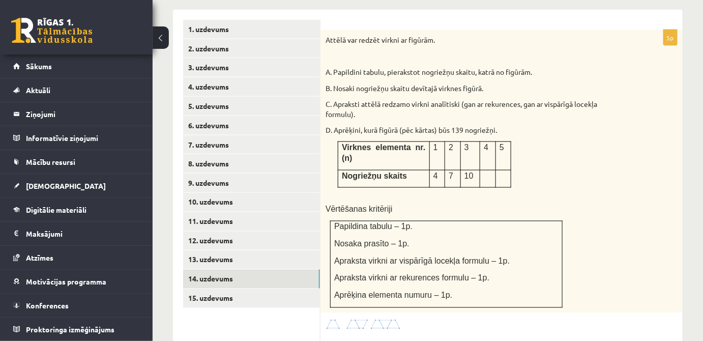
scroll to position [0, 0]
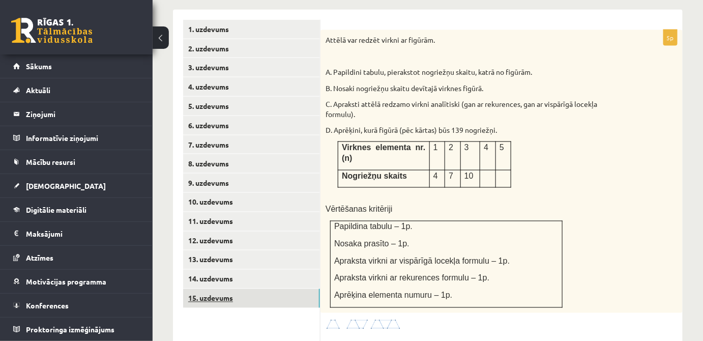
click at [202, 289] on link "15. uzdevums" at bounding box center [251, 298] width 137 height 19
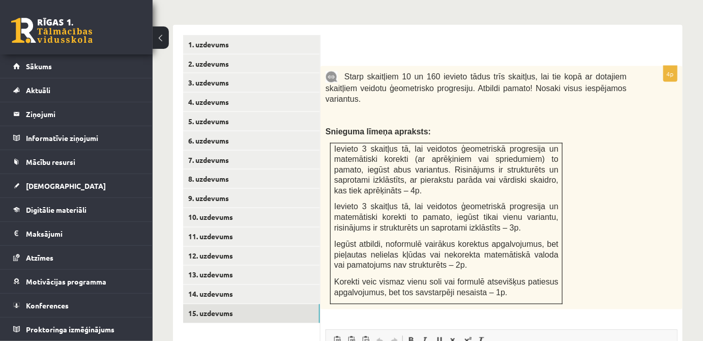
scroll to position [455, 0]
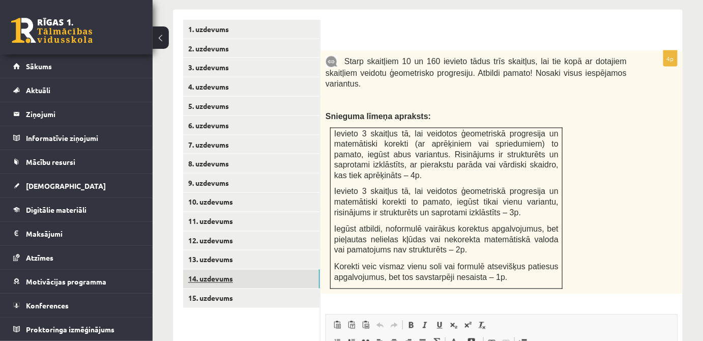
click at [281, 275] on link "14. uzdevums" at bounding box center [251, 279] width 137 height 19
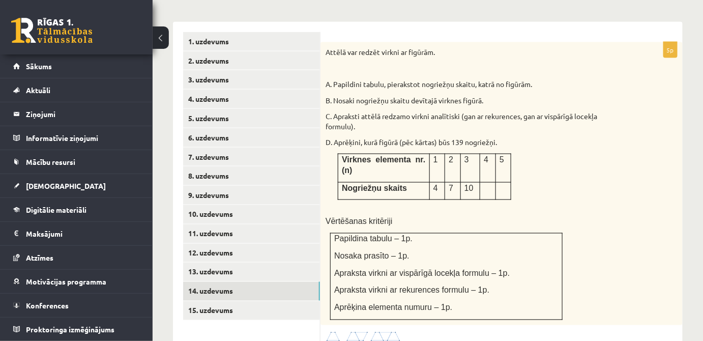
scroll to position [408, 0]
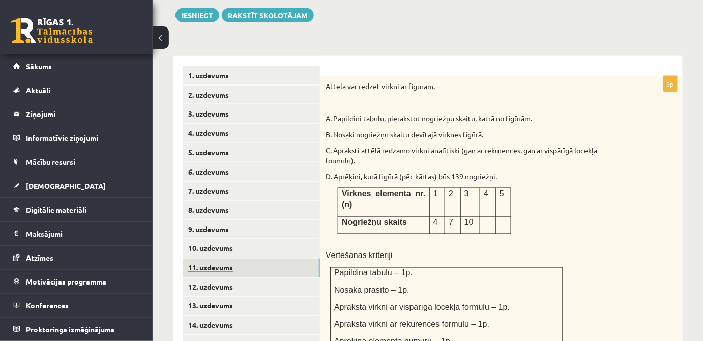
click at [188, 259] on link "11. uzdevums" at bounding box center [251, 268] width 137 height 19
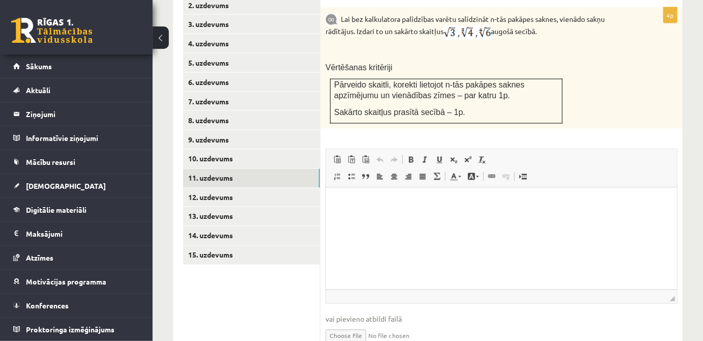
scroll to position [534, 0]
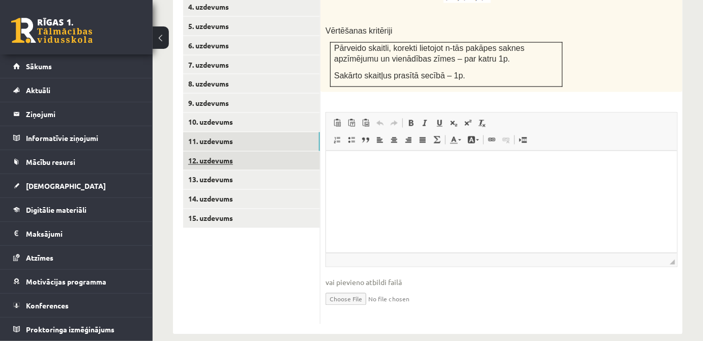
click at [237, 156] on link "12. uzdevums" at bounding box center [251, 161] width 137 height 19
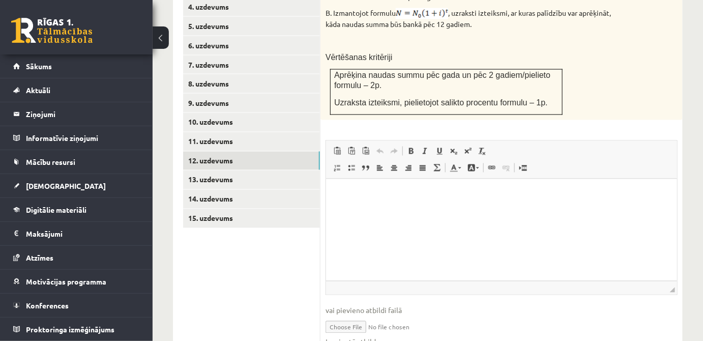
scroll to position [0, 0]
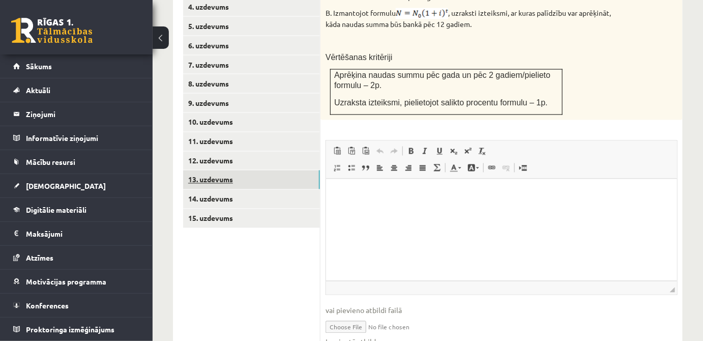
click at [244, 171] on link "13. uzdevums" at bounding box center [251, 180] width 137 height 19
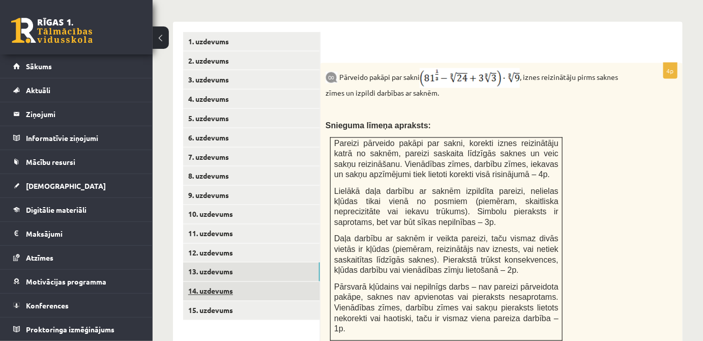
click at [245, 282] on link "14. uzdevums" at bounding box center [251, 291] width 137 height 19
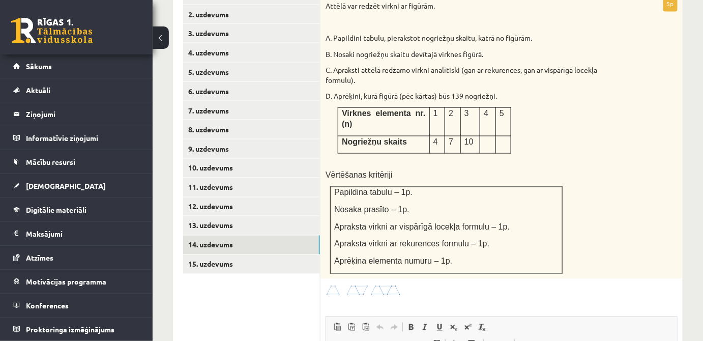
scroll to position [442, 0]
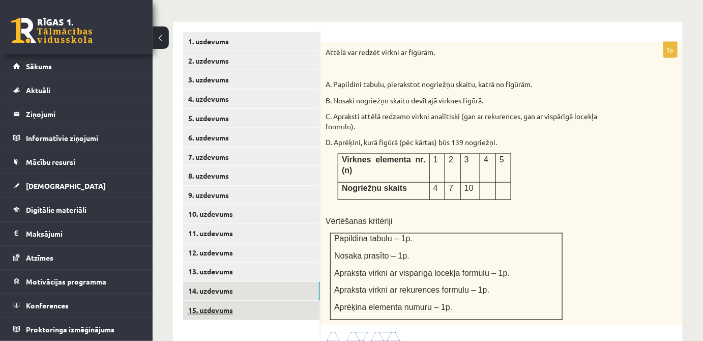
click at [259, 301] on link "15. uzdevums" at bounding box center [251, 310] width 137 height 19
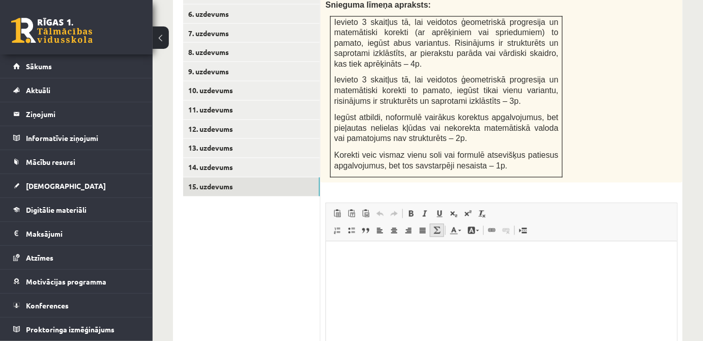
scroll to position [646, 0]
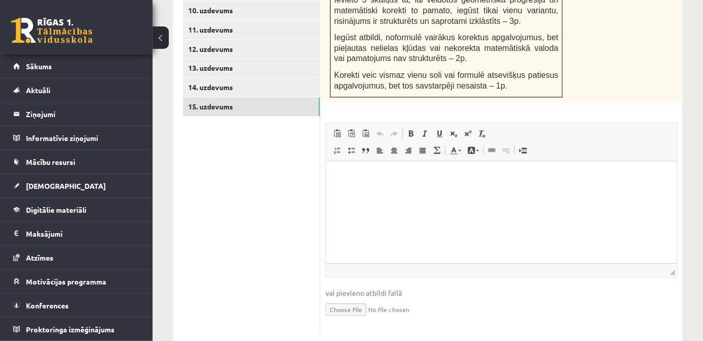
click at [420, 192] on html at bounding box center [501, 176] width 351 height 31
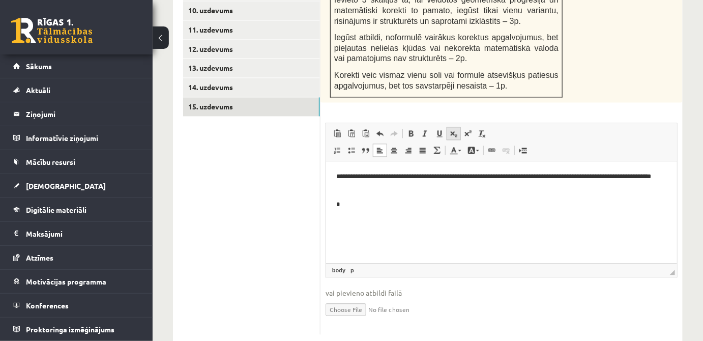
click at [458, 127] on link "Подстрочный индекс" at bounding box center [454, 133] width 14 height 13
click at [381, 211] on p "* ********" at bounding box center [501, 206] width 331 height 12
click at [370, 203] on p "* ********" at bounding box center [501, 206] width 331 height 12
click at [453, 129] on span at bounding box center [454, 133] width 8 height 8
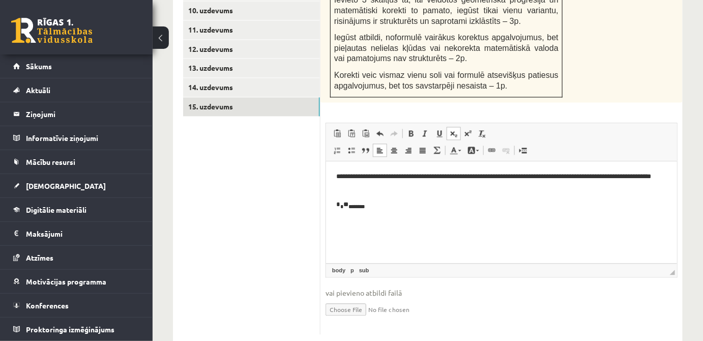
click at [449, 127] on link "Подстрочный индекс" at bounding box center [454, 133] width 14 height 13
click at [453, 129] on span at bounding box center [454, 133] width 8 height 8
click at [451, 129] on span at bounding box center [454, 133] width 8 height 8
click at [455, 129] on span at bounding box center [454, 133] width 8 height 8
click at [456, 129] on span at bounding box center [454, 133] width 8 height 8
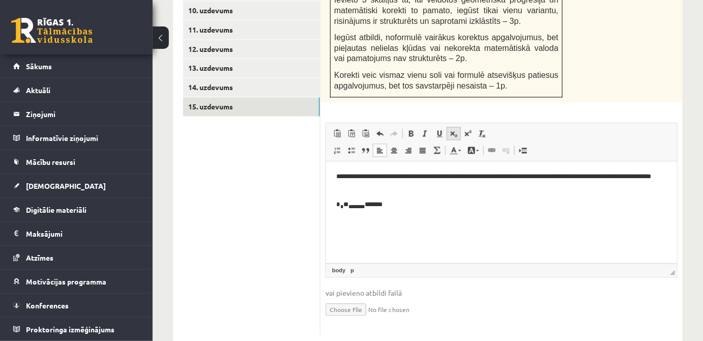
click at [456, 129] on span at bounding box center [454, 133] width 8 height 8
click at [450, 129] on span at bounding box center [454, 133] width 8 height 8
click at [414, 206] on p "* * ** ****** *******" at bounding box center [501, 206] width 331 height 12
click at [530, 126] on span "Вставить Комбинация клавиш Ctrl+V Вставить только текст Комбинация клавиш Ctrl+…" at bounding box center [501, 134] width 343 height 17
drag, startPoint x: 526, startPoint y: 111, endPoint x: 520, endPoint y: 111, distance: 6.1
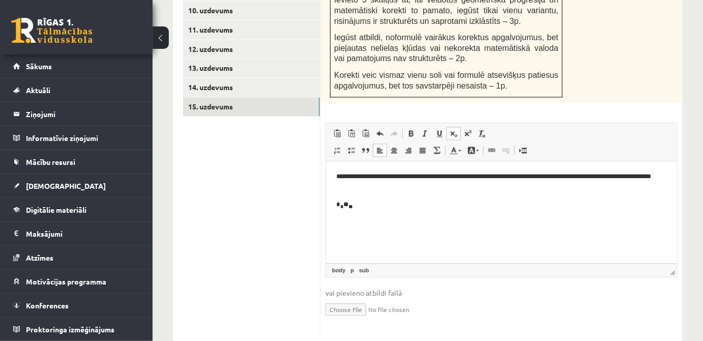
click at [526, 126] on span "Вставить Комбинация клавиш Ctrl+V Вставить только текст Комбинация клавиш Ctrl+…" at bounding box center [501, 134] width 343 height 17
click at [456, 129] on span at bounding box center [454, 133] width 8 height 8
click at [455, 127] on link "Подстрочный индекс" at bounding box center [454, 133] width 14 height 13
click at [456, 129] on span at bounding box center [454, 133] width 8 height 8
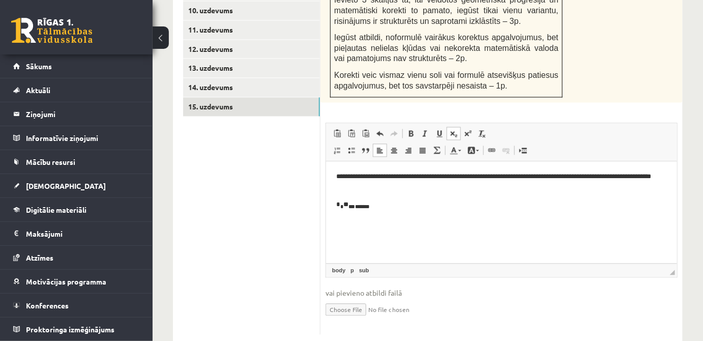
click at [456, 129] on span at bounding box center [454, 133] width 8 height 8
click at [459, 127] on link "Подстрочный индекс" at bounding box center [454, 133] width 14 height 13
click at [457, 129] on span at bounding box center [454, 133] width 8 height 8
click at [452, 129] on span at bounding box center [454, 133] width 8 height 8
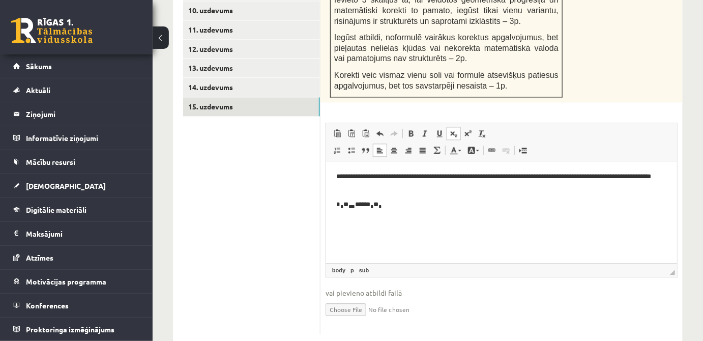
click at [453, 129] on span at bounding box center [454, 133] width 8 height 8
click at [452, 129] on span at bounding box center [454, 133] width 8 height 8
click at [451, 129] on span at bounding box center [454, 133] width 8 height 8
click at [457, 129] on span at bounding box center [454, 133] width 8 height 8
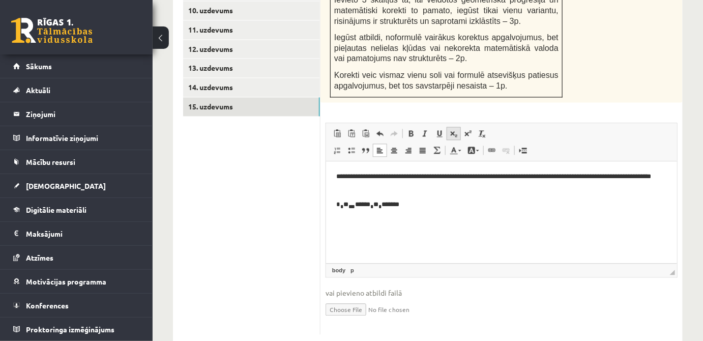
click at [457, 129] on span at bounding box center [454, 133] width 8 height 8
click at [450, 129] on span at bounding box center [454, 133] width 8 height 8
click at [457, 129] on span at bounding box center [454, 133] width 8 height 8
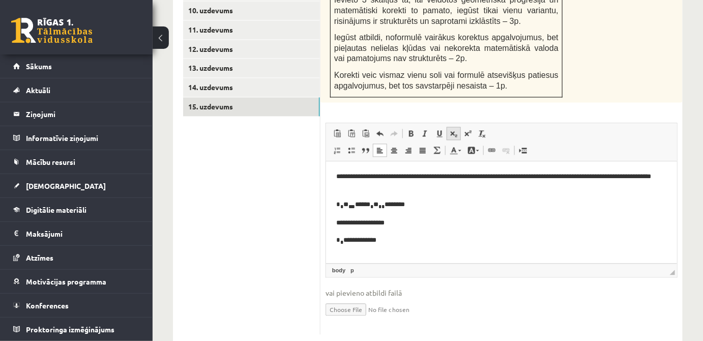
click at [456, 129] on span at bounding box center [454, 133] width 8 height 8
click at [407, 244] on p "* * ****** * *******" at bounding box center [501, 241] width 331 height 12
click at [459, 127] on link "Подстрочный индекс" at bounding box center [454, 133] width 14 height 13
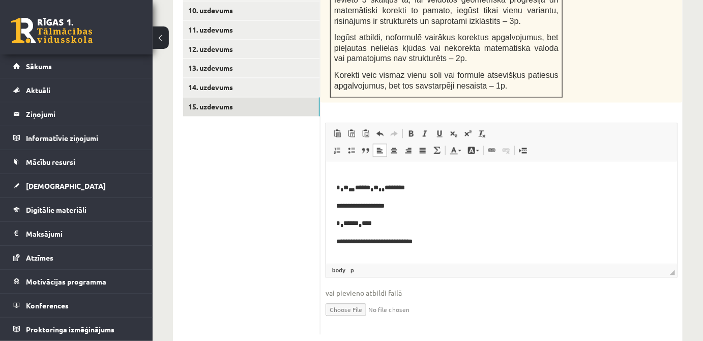
scroll to position [11, 0]
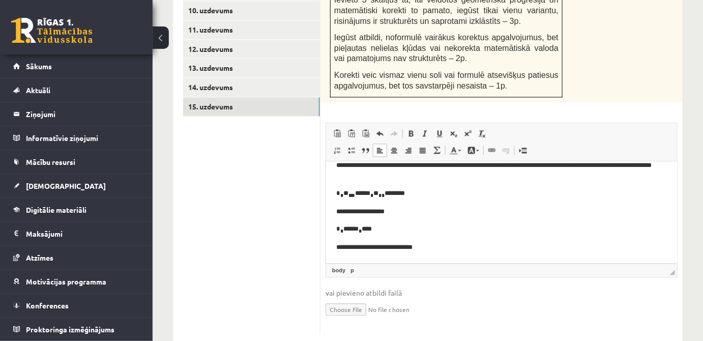
click at [402, 249] on p "**********" at bounding box center [498, 247] width 324 height 11
click at [464, 247] on p "**********" at bounding box center [498, 247] width 324 height 11
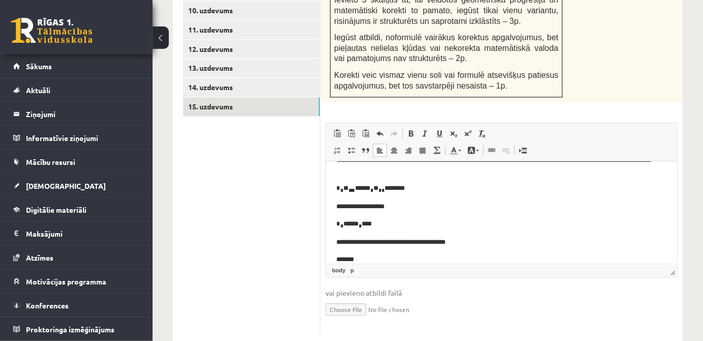
scroll to position [0, 0]
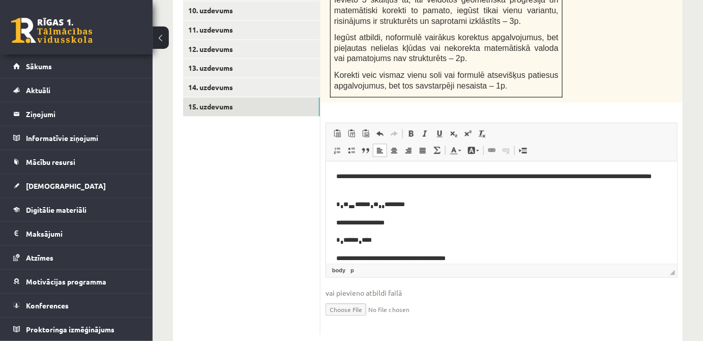
click at [401, 190] on p "**********" at bounding box center [498, 182] width 324 height 21
click at [412, 205] on p "* * ** ** ****** * ** * * ********" at bounding box center [498, 206] width 324 height 12
click at [403, 224] on p "**********" at bounding box center [498, 223] width 324 height 11
click at [406, 234] on body "**********" at bounding box center [501, 235] width 331 height 127
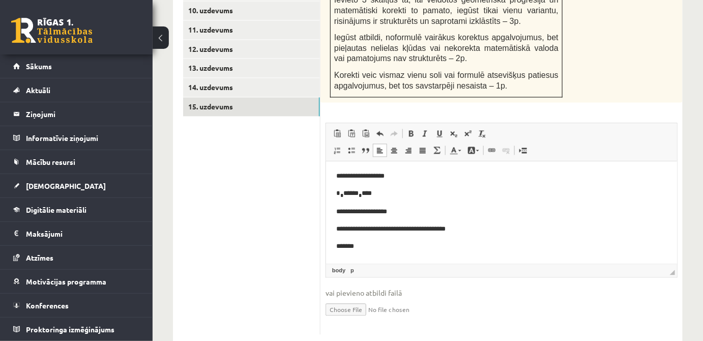
scroll to position [63, 0]
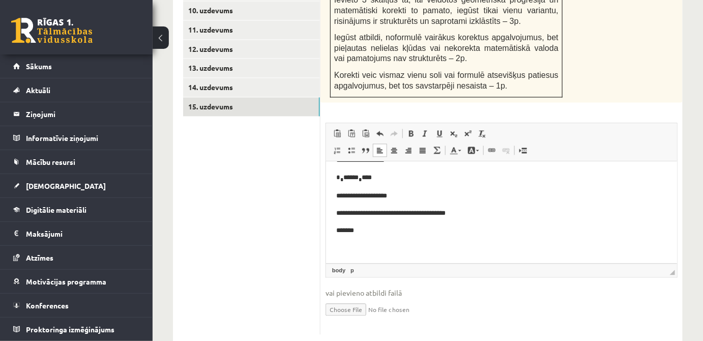
click at [405, 238] on body "**********" at bounding box center [501, 181] width 331 height 144
click at [402, 234] on p "*******" at bounding box center [498, 230] width 324 height 11
click at [471, 129] on span at bounding box center [468, 133] width 8 height 8
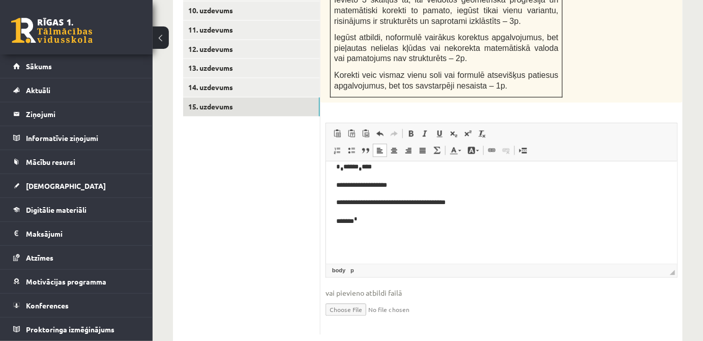
scroll to position [81, 0]
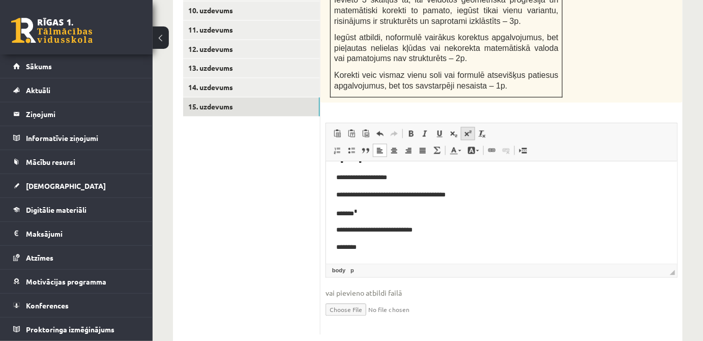
click at [470, 127] on link "Надстрочный индекс" at bounding box center [468, 133] width 14 height 13
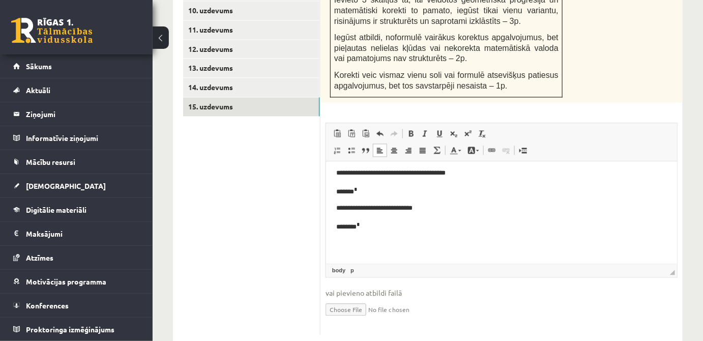
scroll to position [117, 0]
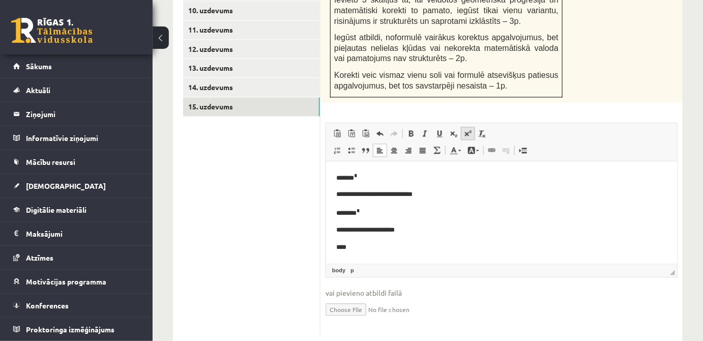
click at [465, 129] on span at bounding box center [468, 133] width 8 height 8
click at [467, 129] on span at bounding box center [468, 133] width 8 height 8
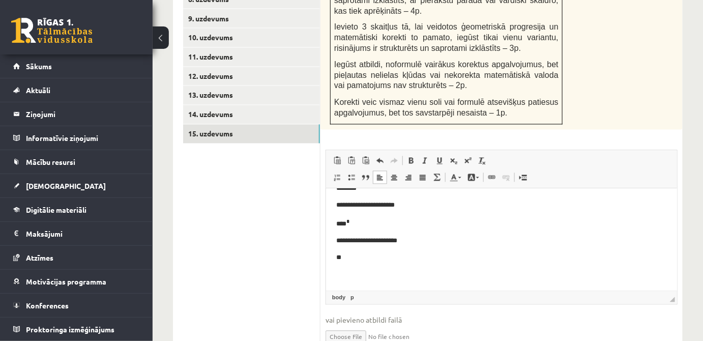
scroll to position [646, 0]
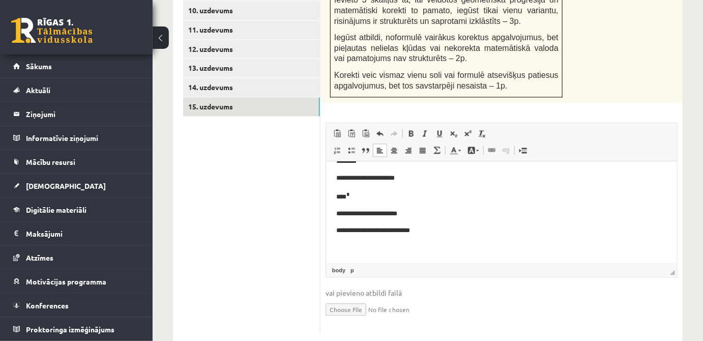
click at [423, 233] on p "**********" at bounding box center [498, 230] width 324 height 11
click at [437, 228] on p "**********" at bounding box center [498, 230] width 324 height 11
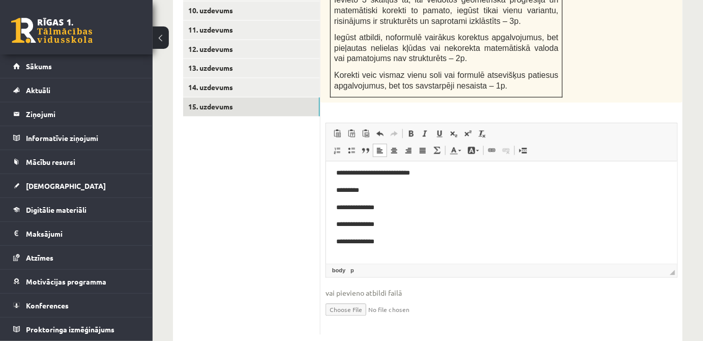
scroll to position [255, 0]
click at [337, 229] on p "**********" at bounding box center [498, 230] width 324 height 11
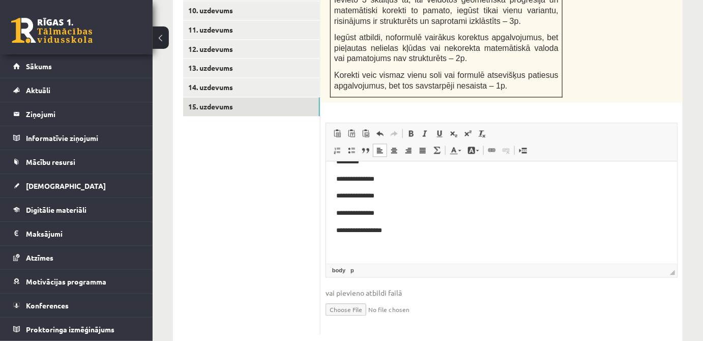
click at [401, 236] on body "**********" at bounding box center [501, 93] width 331 height 353
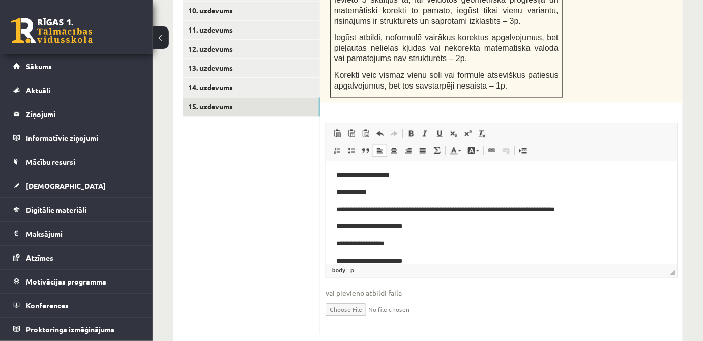
scroll to position [387, 0]
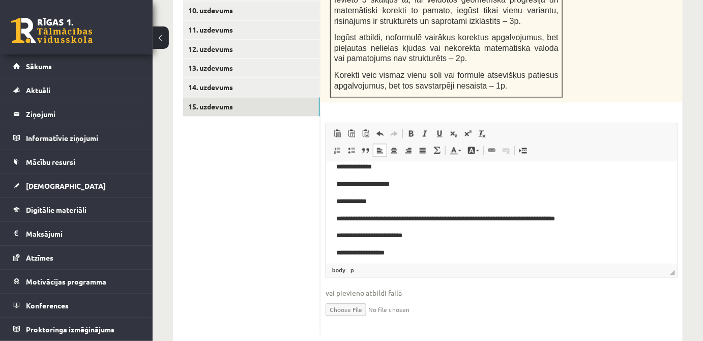
click at [485, 222] on p "**********" at bounding box center [498, 218] width 324 height 11
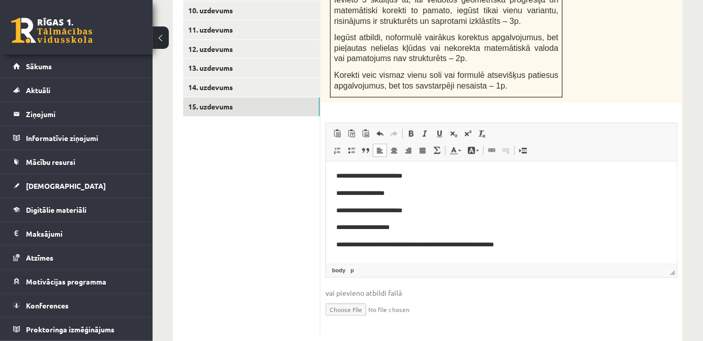
scroll to position [462, 0]
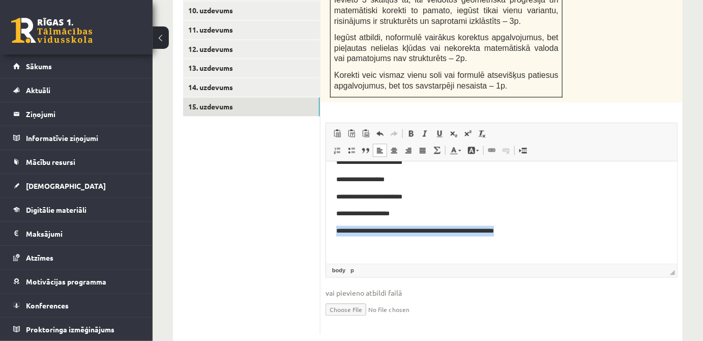
drag, startPoint x: 518, startPoint y: 229, endPoint x: 638, endPoint y: 358, distance: 176.1
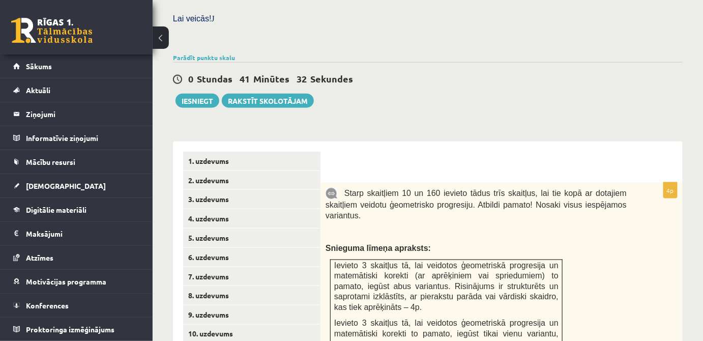
scroll to position [461, 0]
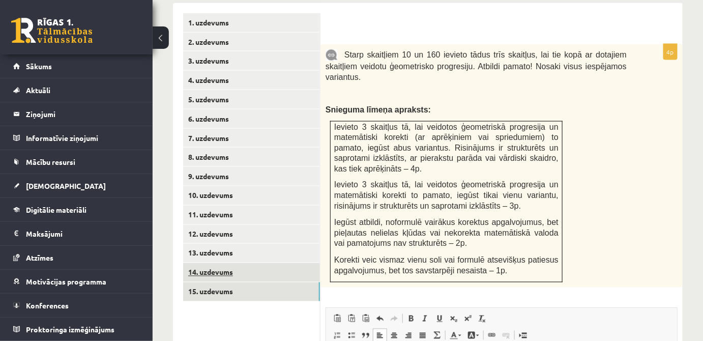
click at [243, 263] on link "14. uzdevums" at bounding box center [251, 272] width 137 height 19
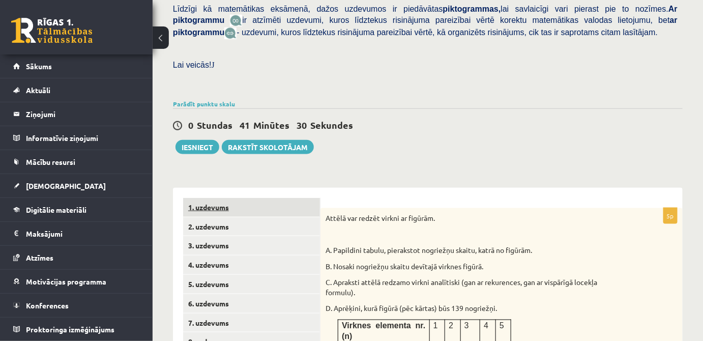
scroll to position [0, 0]
click at [231, 200] on link "1. uzdevums" at bounding box center [251, 207] width 137 height 19
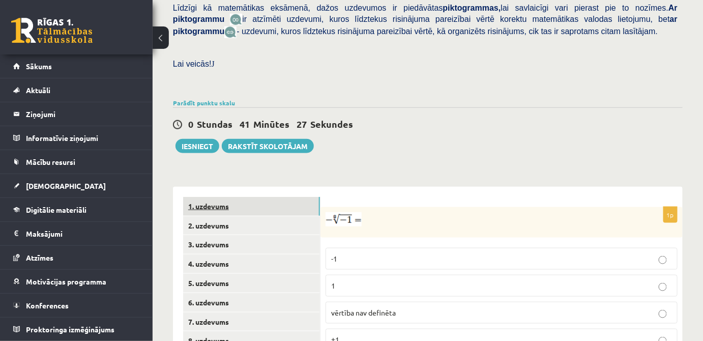
scroll to position [416, 0]
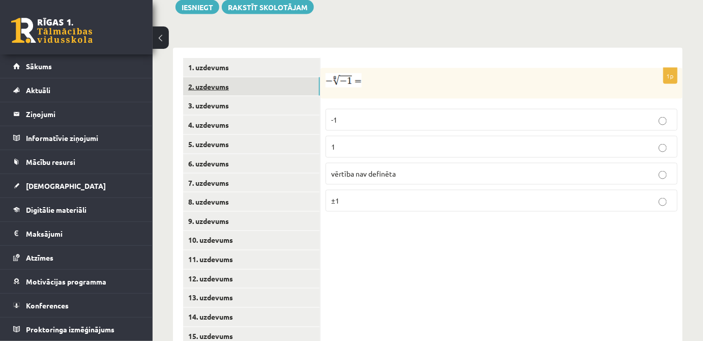
click at [235, 79] on link "2. uzdevums" at bounding box center [251, 86] width 137 height 19
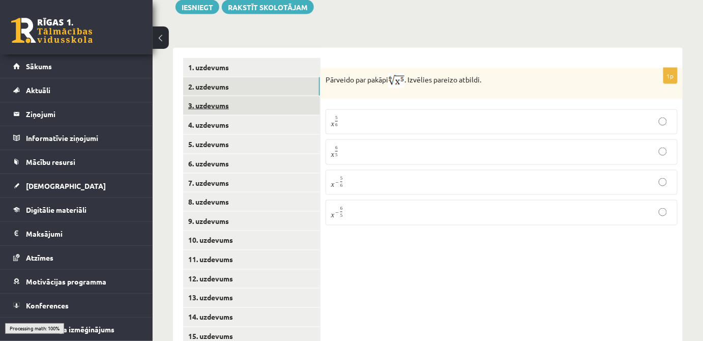
click at [239, 101] on link "3. uzdevums" at bounding box center [251, 105] width 137 height 19
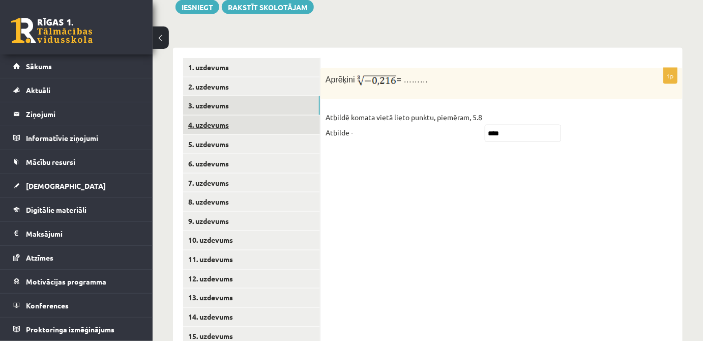
click at [239, 116] on link "4. uzdevums" at bounding box center [251, 125] width 137 height 19
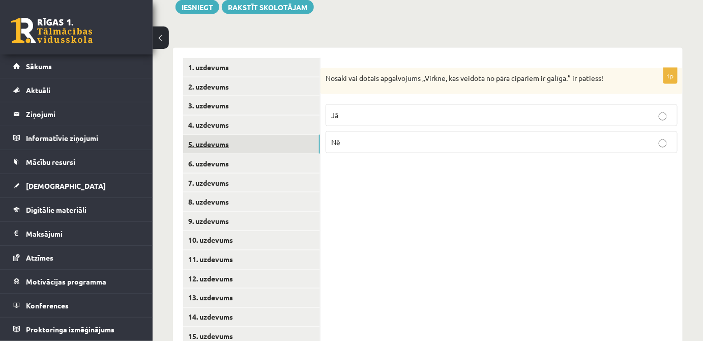
click at [248, 135] on link "5. uzdevums" at bounding box center [251, 144] width 137 height 19
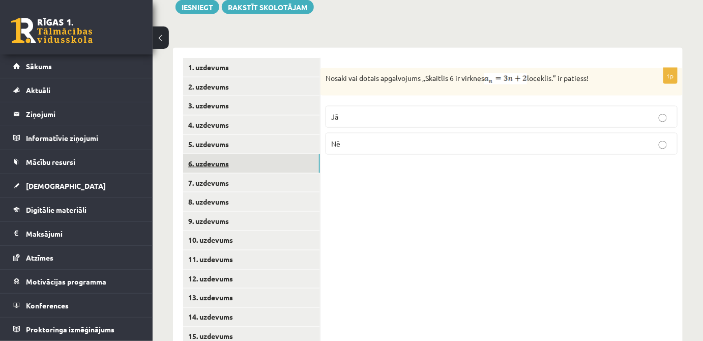
click at [248, 154] on link "6. uzdevums" at bounding box center [251, 163] width 137 height 19
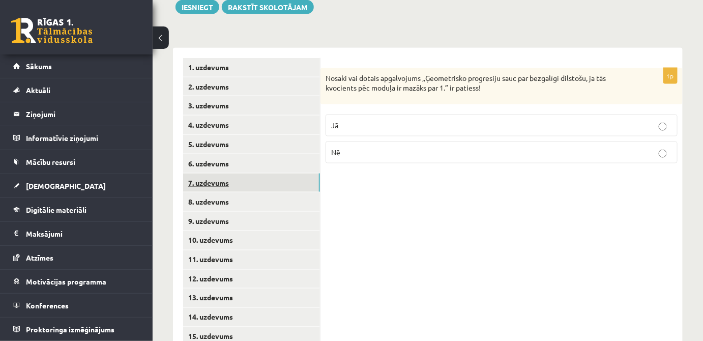
click at [249, 174] on link "7. uzdevums" at bounding box center [251, 183] width 137 height 19
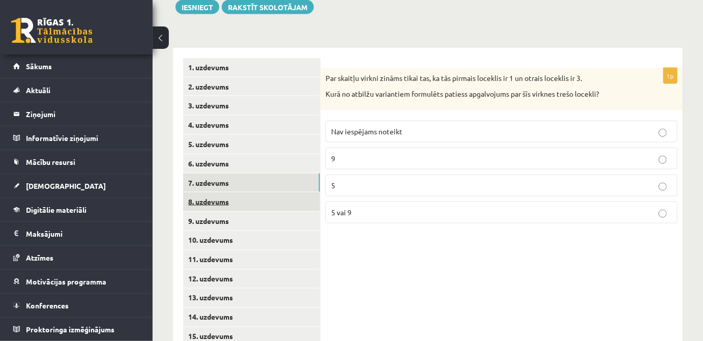
click at [248, 192] on link "8. uzdevums" at bounding box center [251, 201] width 137 height 19
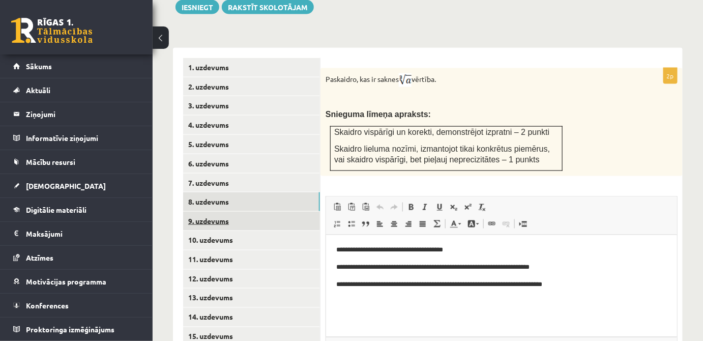
scroll to position [0, 0]
click at [273, 212] on link "9. uzdevums" at bounding box center [251, 221] width 137 height 19
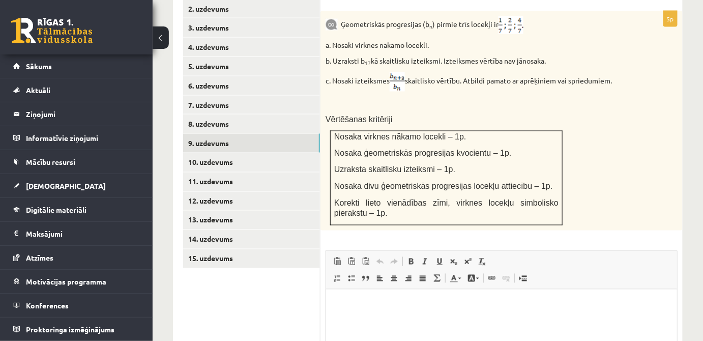
scroll to position [450, 0]
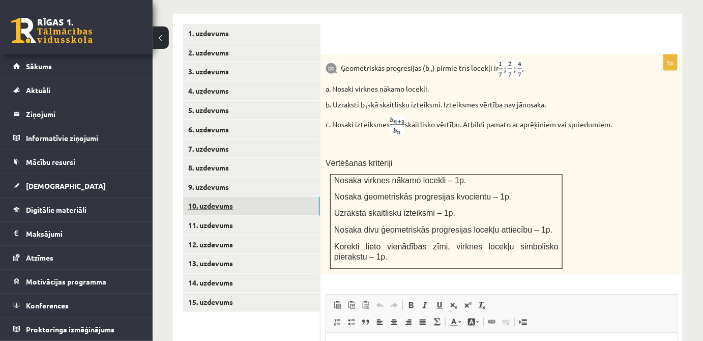
click at [278, 197] on link "10. uzdevums" at bounding box center [251, 206] width 137 height 19
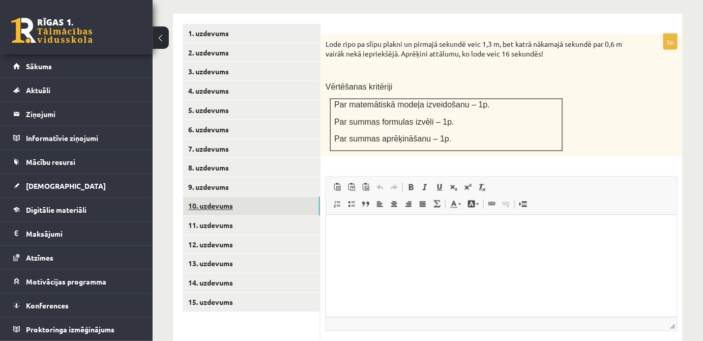
scroll to position [0, 0]
click at [273, 216] on link "11. uzdevums" at bounding box center [251, 225] width 137 height 19
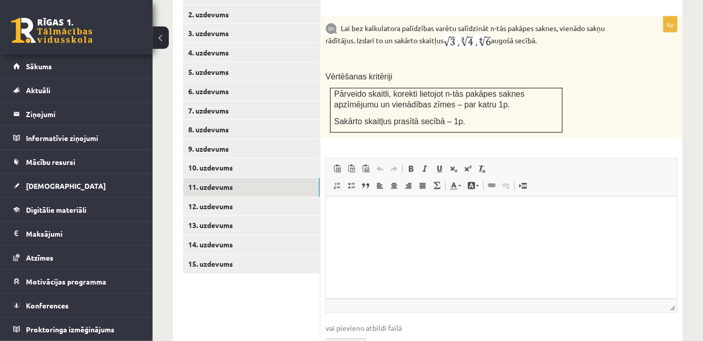
scroll to position [534, 0]
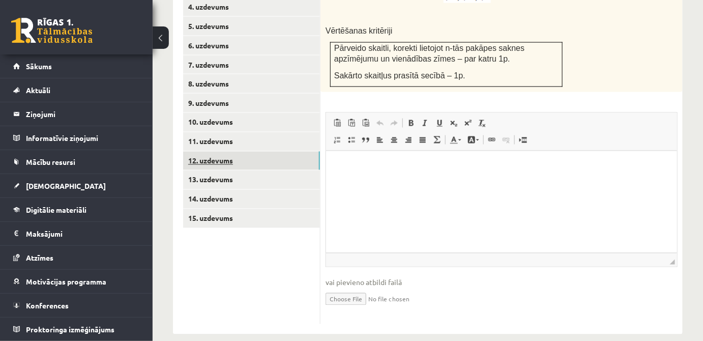
click at [248, 152] on link "12. uzdevums" at bounding box center [251, 161] width 137 height 19
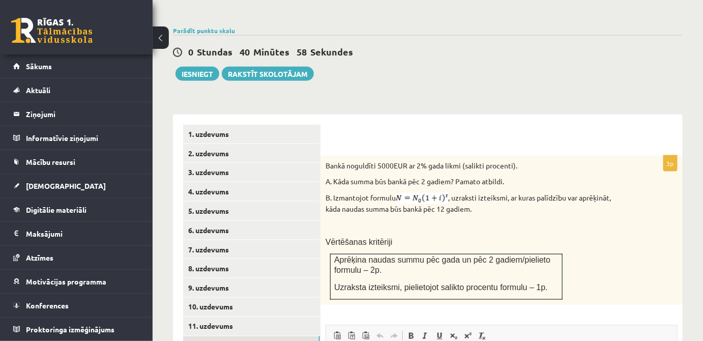
scroll to position [489, 0]
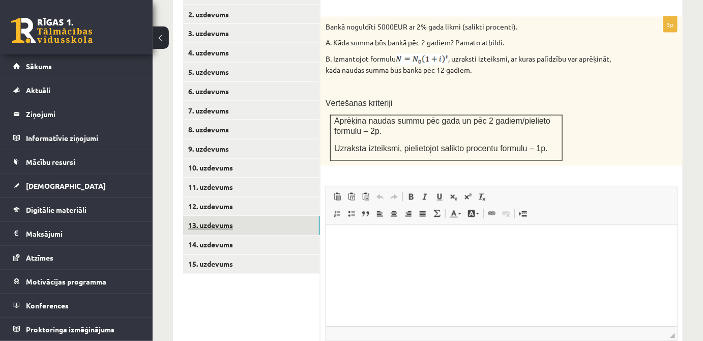
click at [296, 216] on link "13. uzdevums" at bounding box center [251, 225] width 137 height 19
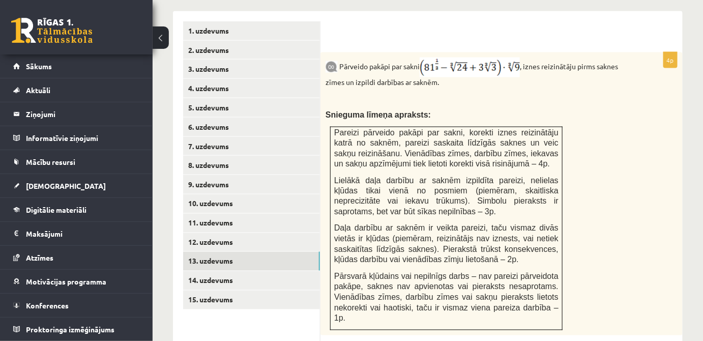
scroll to position [493, 0]
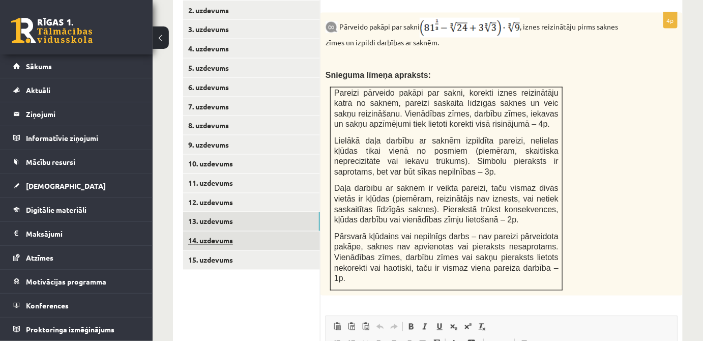
click at [293, 232] on link "14. uzdevums" at bounding box center [251, 241] width 137 height 19
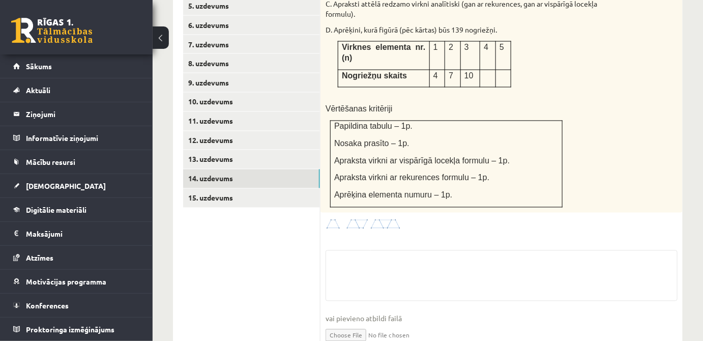
scroll to position [581, 0]
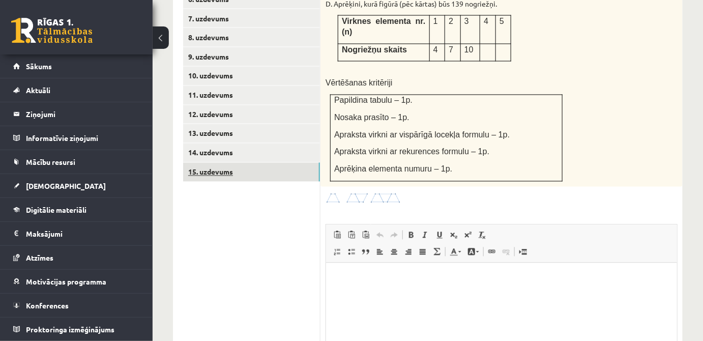
click at [289, 163] on link "15. uzdevums" at bounding box center [251, 172] width 137 height 19
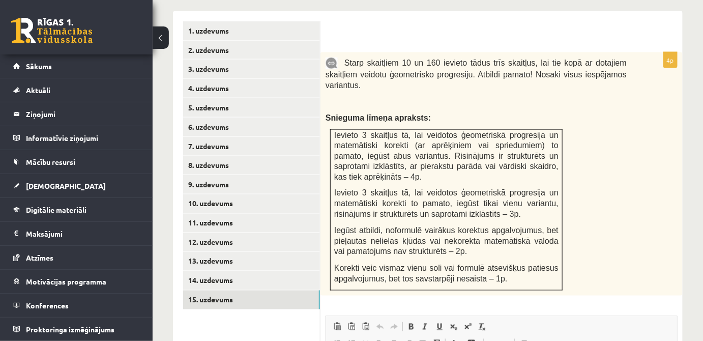
scroll to position [0, 0]
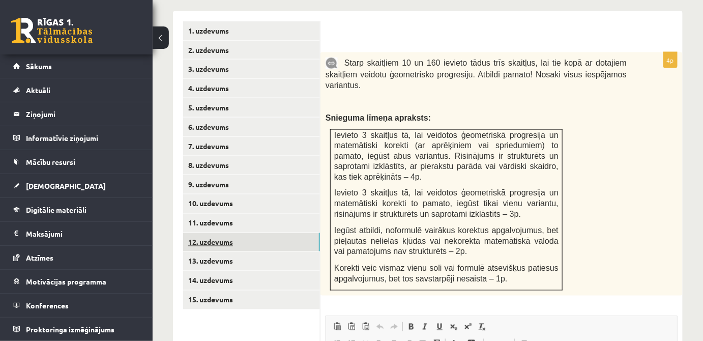
click at [235, 233] on link "12. uzdevums" at bounding box center [251, 242] width 137 height 19
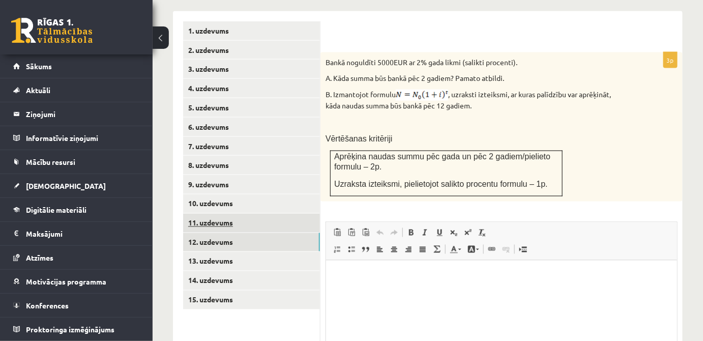
click at [237, 214] on link "11. uzdevums" at bounding box center [251, 223] width 137 height 19
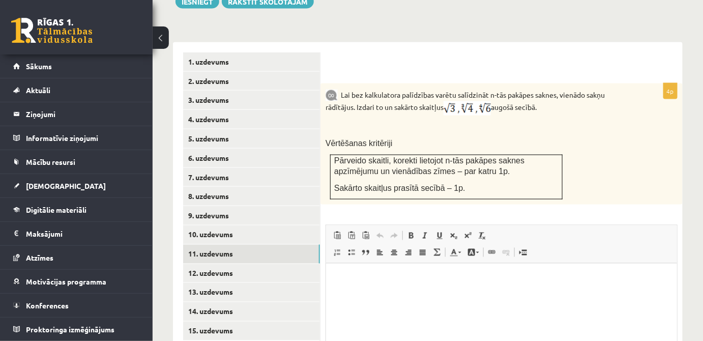
scroll to position [442, 0]
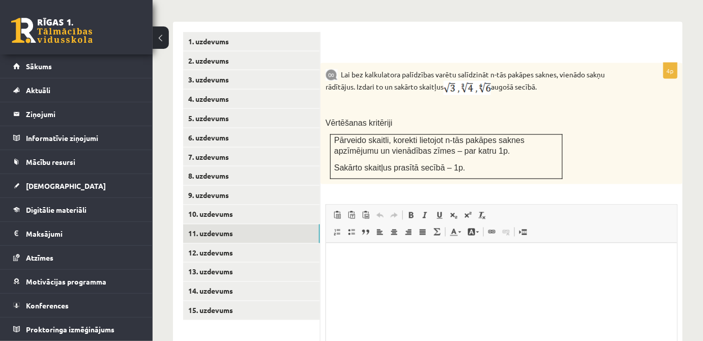
click at [378, 266] on html at bounding box center [501, 258] width 351 height 31
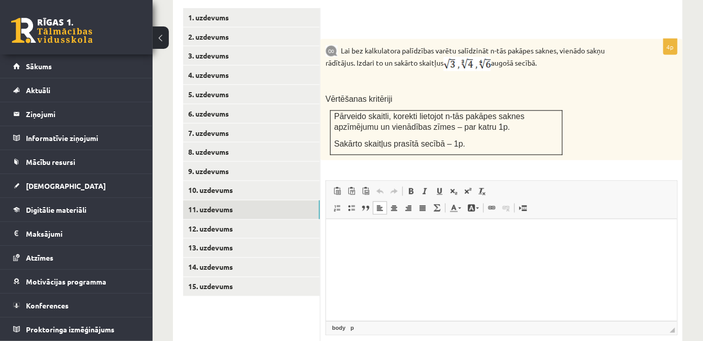
scroll to position [489, 0]
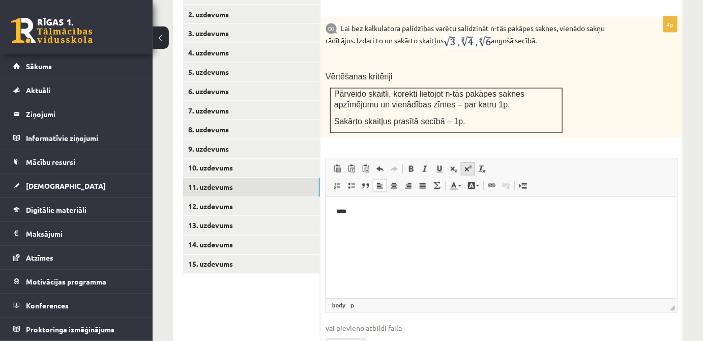
click at [469, 165] on span at bounding box center [468, 169] width 8 height 8
click at [463, 162] on link "Надстрочный индекс" at bounding box center [468, 168] width 14 height 13
click at [471, 165] on span at bounding box center [468, 169] width 8 height 8
click at [469, 165] on span at bounding box center [468, 169] width 8 height 8
click at [465, 165] on span at bounding box center [468, 169] width 8 height 8
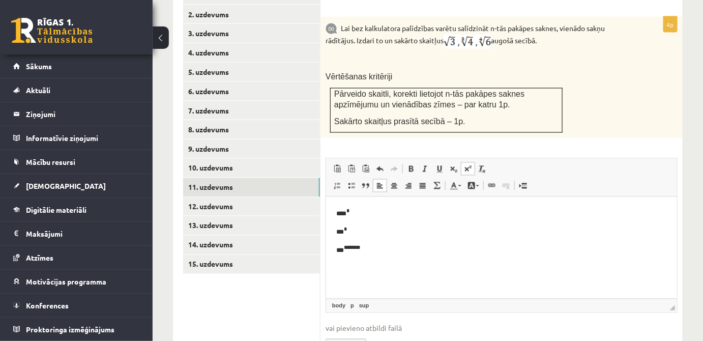
click at [469, 165] on span at bounding box center [468, 169] width 8 height 8
click at [402, 208] on p "**** *" at bounding box center [501, 213] width 331 height 12
click at [468, 165] on span at bounding box center [468, 169] width 8 height 8
click at [470, 165] on span at bounding box center [468, 169] width 8 height 8
click at [345, 236] on p "*** *" at bounding box center [501, 231] width 331 height 12
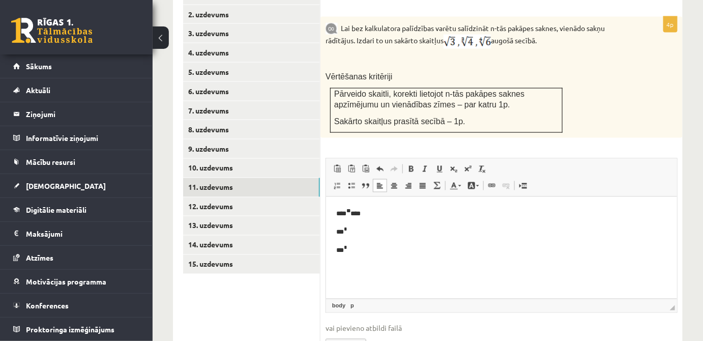
click at [356, 233] on p "*** *" at bounding box center [501, 231] width 331 height 12
click at [469, 165] on span at bounding box center [468, 169] width 8 height 8
click at [396, 249] on p "*** *" at bounding box center [501, 249] width 331 height 12
click at [467, 165] on span at bounding box center [468, 169] width 8 height 8
click at [372, 251] on p "**********" at bounding box center [501, 249] width 331 height 12
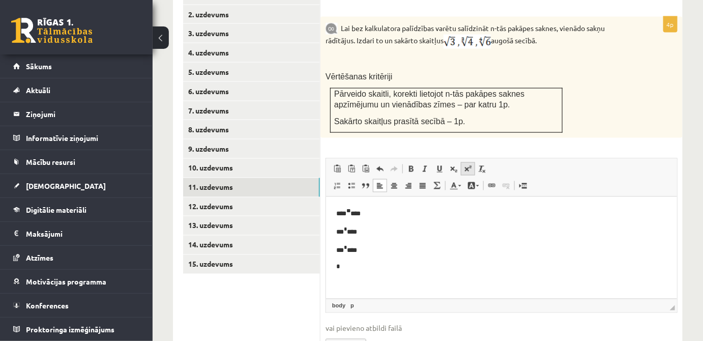
click at [468, 165] on span at bounding box center [468, 169] width 8 height 8
click at [470, 165] on span at bounding box center [468, 169] width 8 height 8
click at [467, 165] on span at bounding box center [468, 169] width 8 height 8
click at [471, 165] on span at bounding box center [468, 169] width 8 height 8
click at [357, 270] on p "* * ****** * ********" at bounding box center [501, 268] width 331 height 12
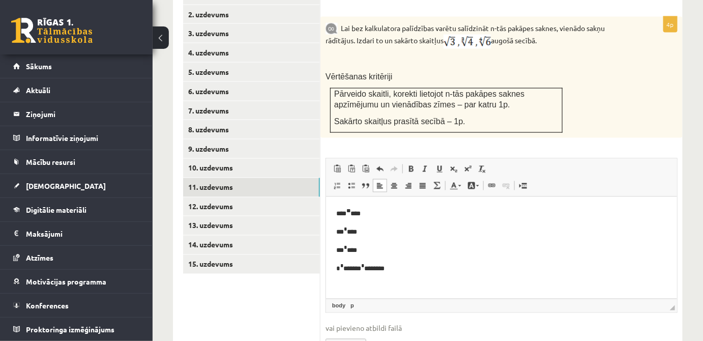
click at [362, 270] on p "* * ******* * ********" at bounding box center [501, 268] width 331 height 12
click at [385, 269] on p "* * ******** * ********" at bounding box center [501, 268] width 331 height 12
click at [465, 165] on span at bounding box center [468, 169] width 8 height 8
click at [467, 165] on span at bounding box center [468, 169] width 8 height 8
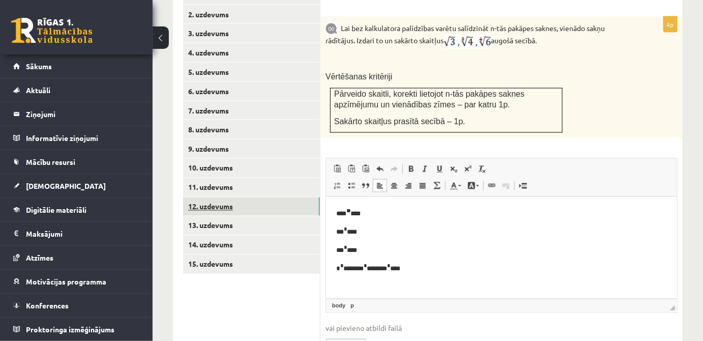
click at [256, 197] on link "12. uzdevums" at bounding box center [251, 206] width 137 height 19
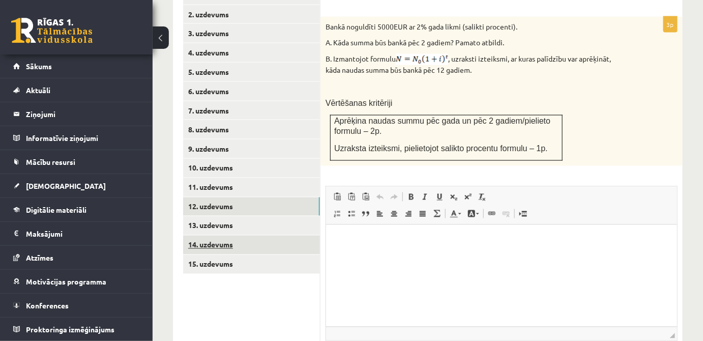
scroll to position [0, 0]
click at [239, 236] on link "14. uzdevums" at bounding box center [251, 245] width 137 height 19
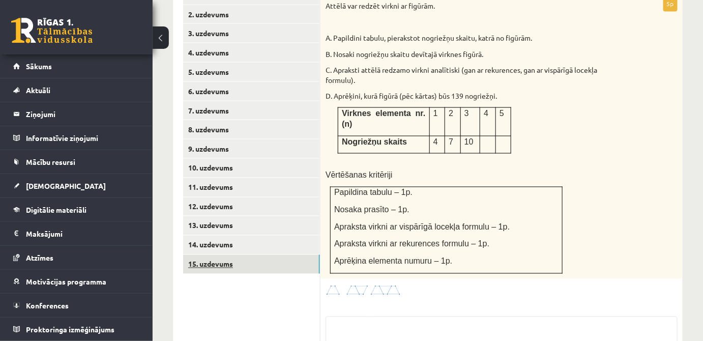
click at [240, 255] on link "15. uzdevums" at bounding box center [251, 264] width 137 height 19
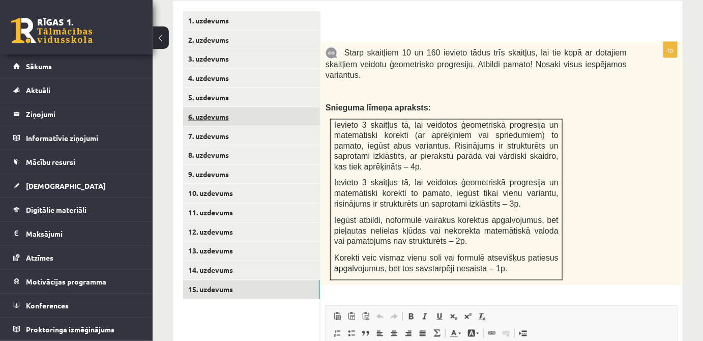
scroll to position [407, 0]
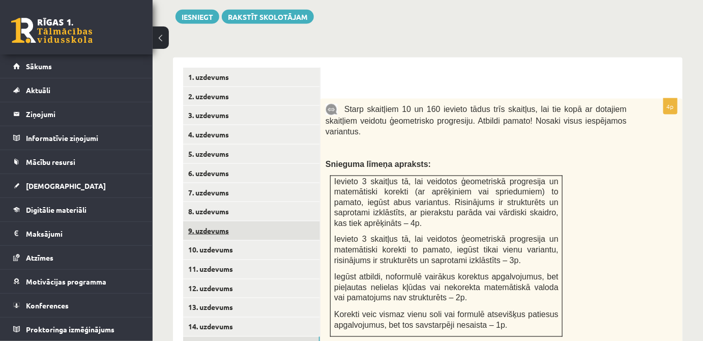
click at [224, 221] on link "9. uzdevums" at bounding box center [251, 230] width 137 height 19
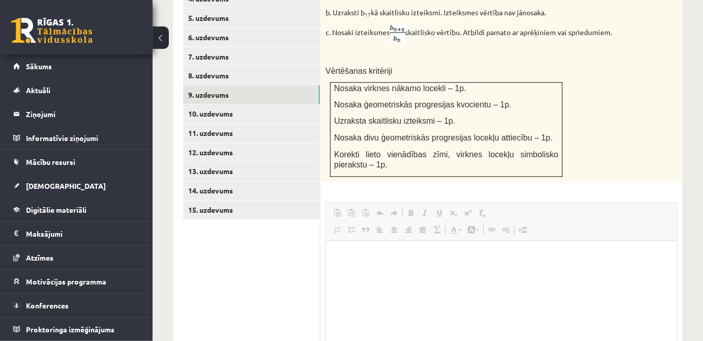
scroll to position [0, 0]
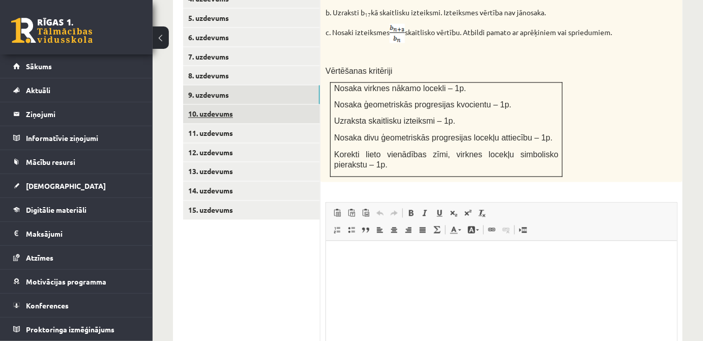
click at [243, 105] on link "10. uzdevums" at bounding box center [251, 114] width 137 height 19
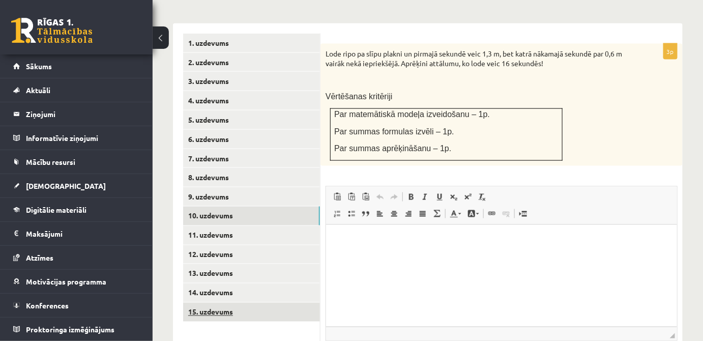
scroll to position [526, 0]
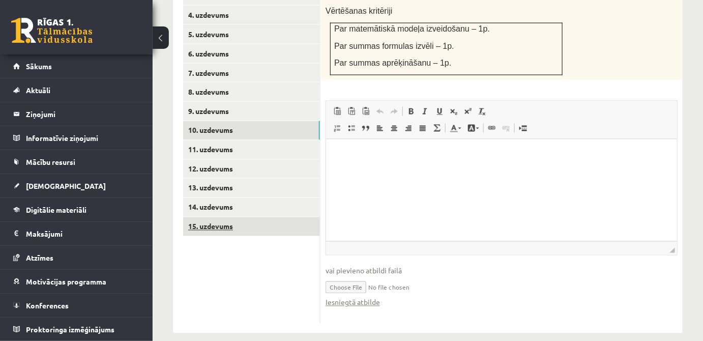
click at [229, 220] on link "15. uzdevums" at bounding box center [251, 226] width 137 height 19
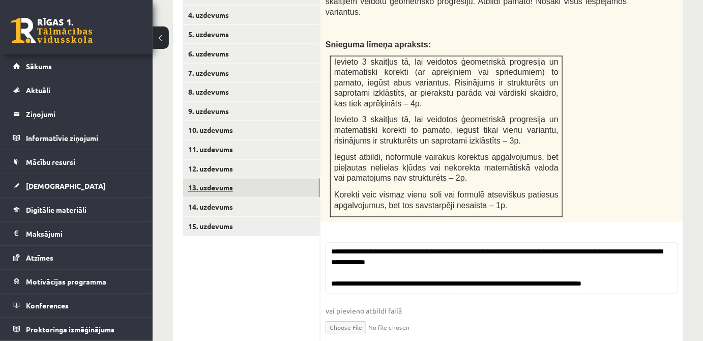
click at [223, 179] on link "13. uzdevums" at bounding box center [251, 188] width 137 height 19
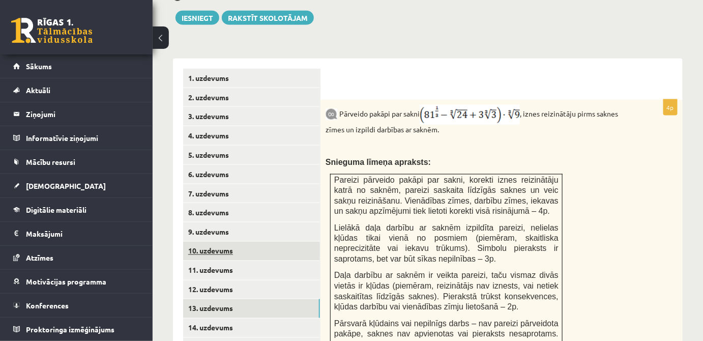
scroll to position [493, 0]
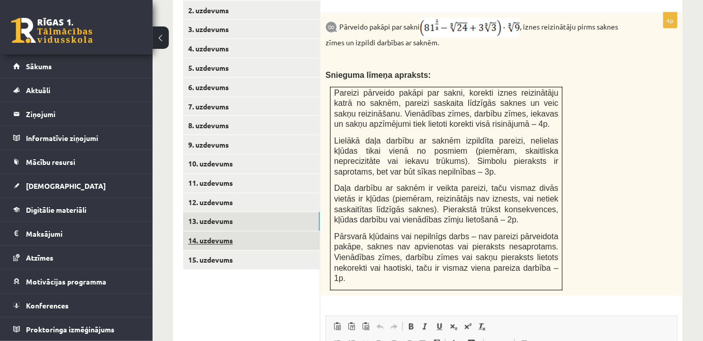
click at [269, 232] on link "14. uzdevums" at bounding box center [251, 241] width 137 height 19
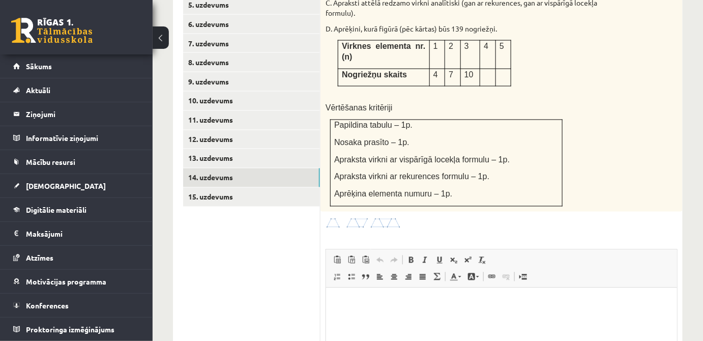
scroll to position [627, 0]
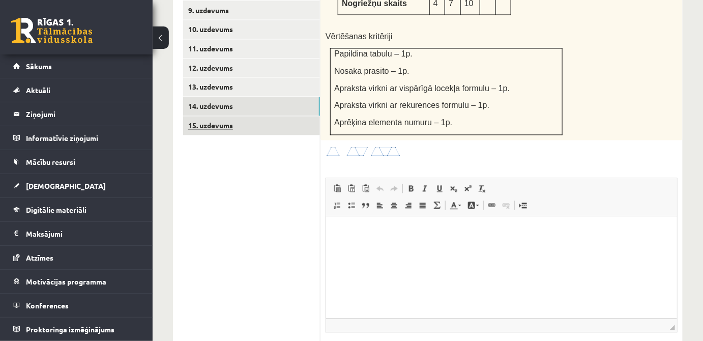
click at [267, 117] on link "15. uzdevums" at bounding box center [251, 126] width 137 height 19
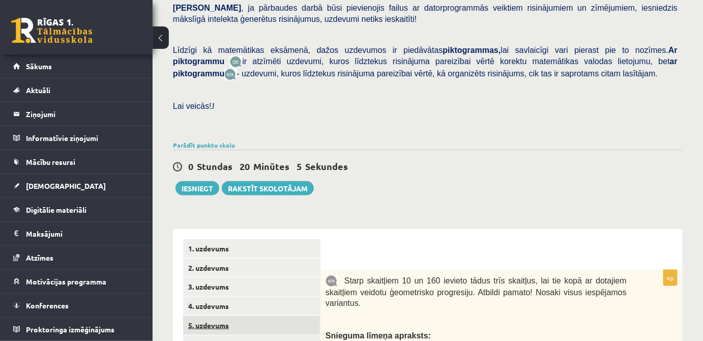
scroll to position [303, 0]
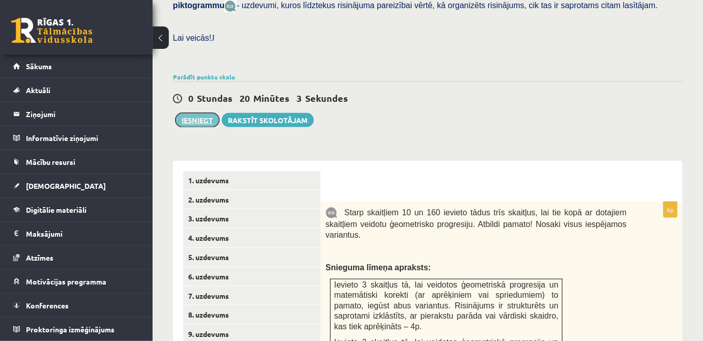
click at [201, 114] on button "Iesniegt" at bounding box center [198, 120] width 44 height 14
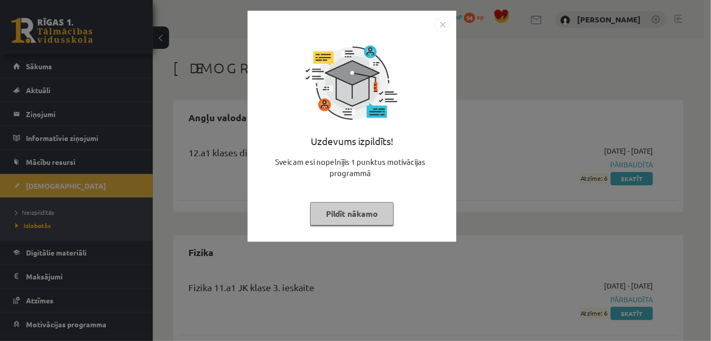
click at [370, 213] on button "Pildīt nākamo" at bounding box center [351, 213] width 83 height 23
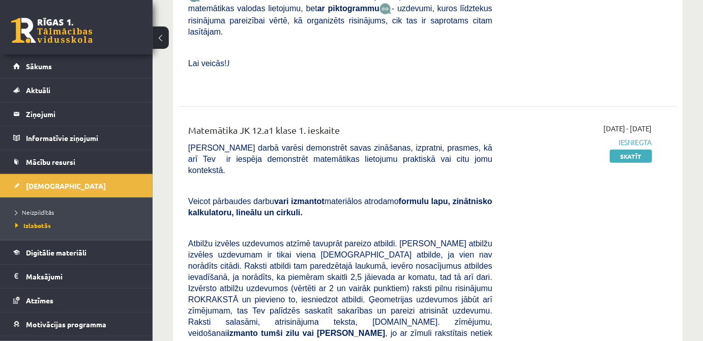
scroll to position [1295, 0]
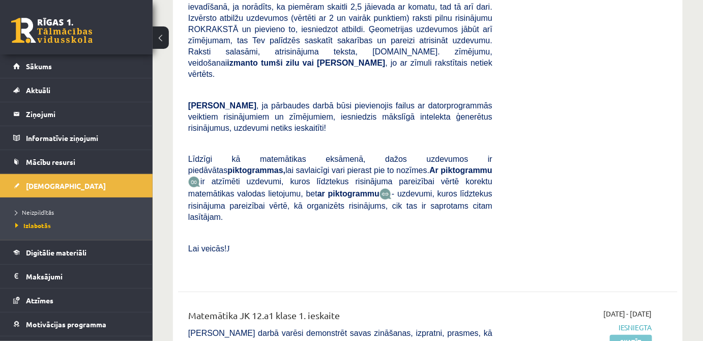
click at [617, 335] on link "Skatīt" at bounding box center [631, 341] width 42 height 13
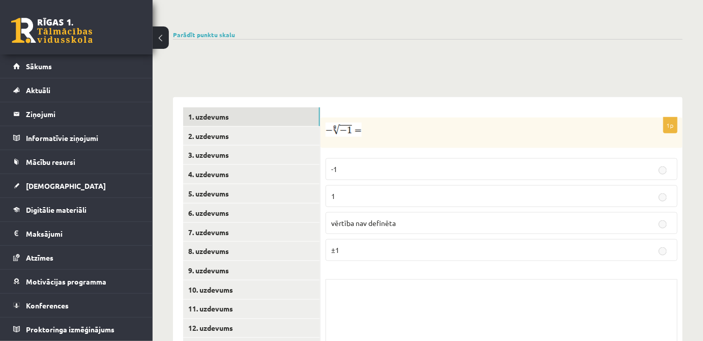
scroll to position [419, 0]
